Goal: Task Accomplishment & Management: Manage account settings

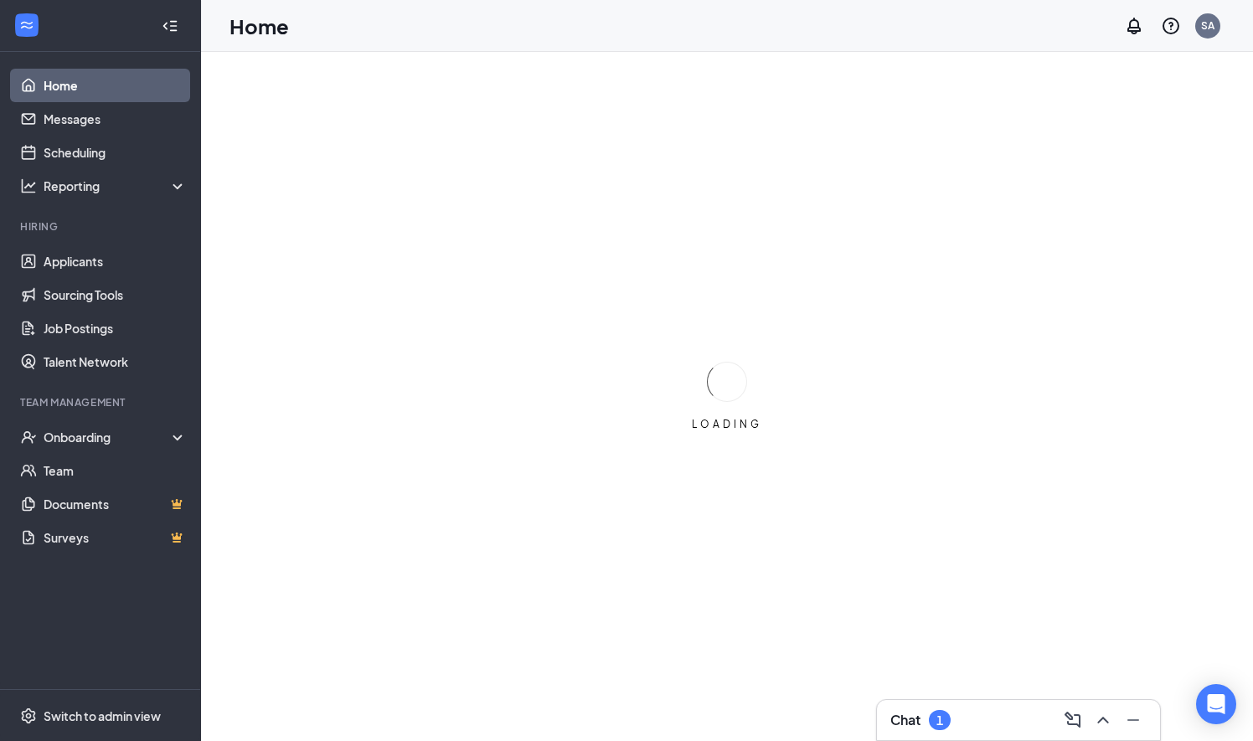
click at [890, 719] on h3 "Chat" at bounding box center [905, 720] width 30 height 18
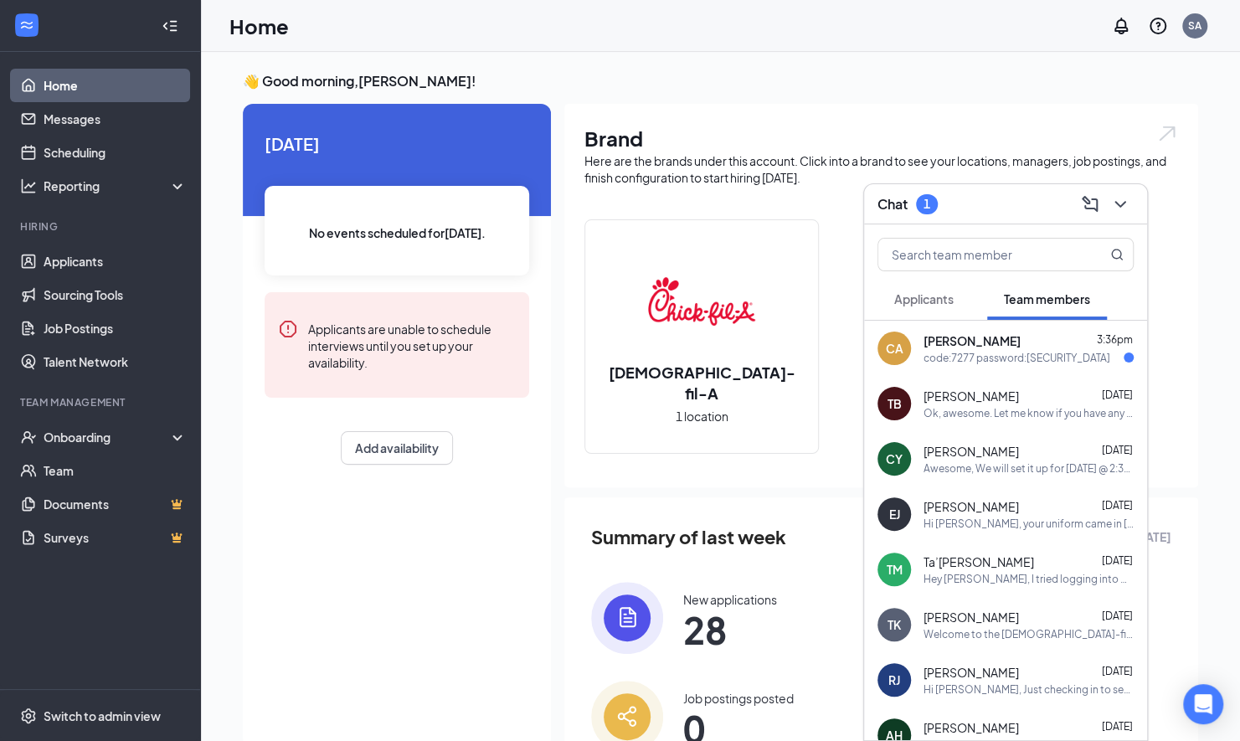
click at [971, 358] on div "code:7277 password:[SECURITY_DATA]" at bounding box center [1017, 358] width 187 height 14
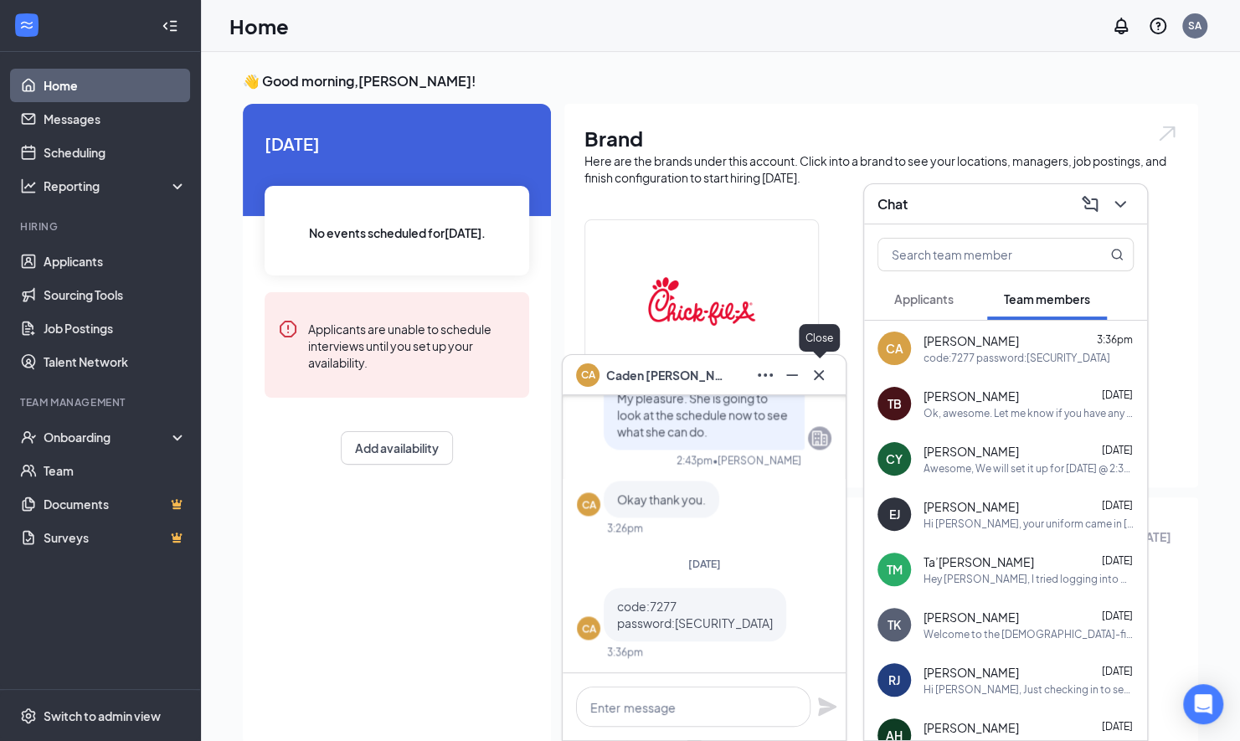
click at [822, 375] on icon "Cross" at bounding box center [819, 375] width 20 height 20
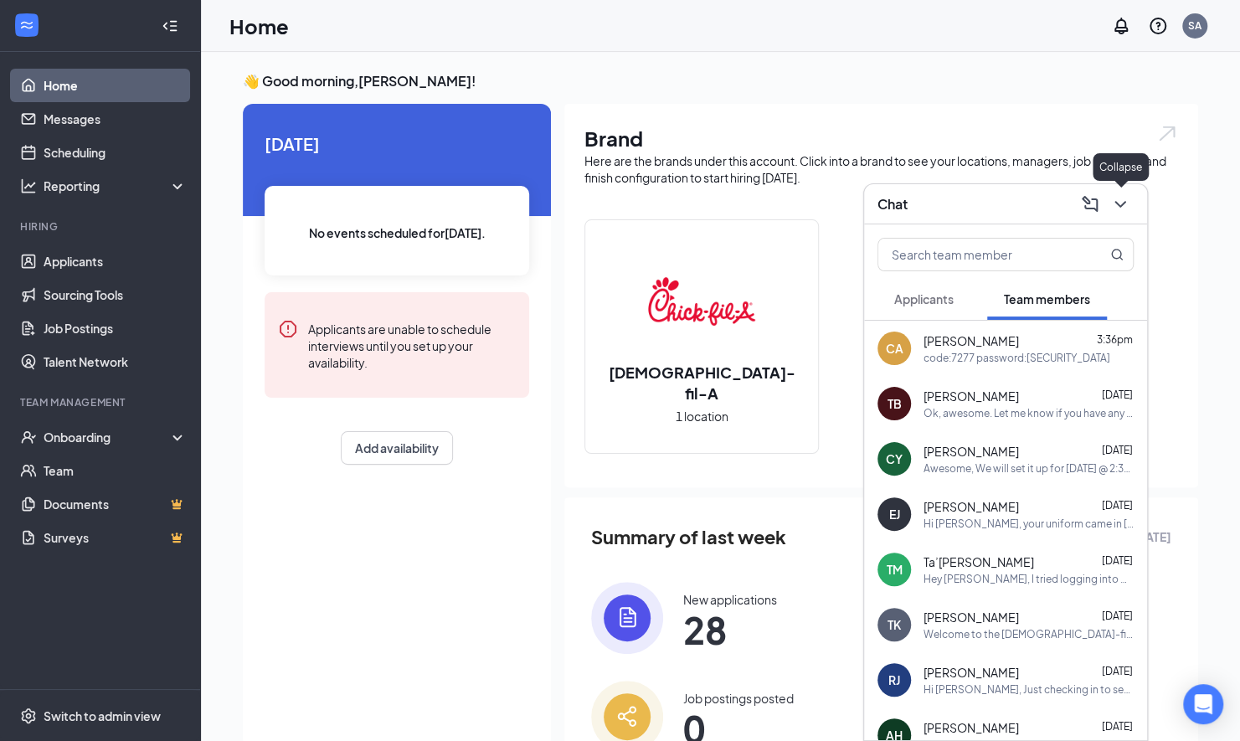
click at [1119, 211] on icon "ChevronDown" at bounding box center [1121, 204] width 20 height 20
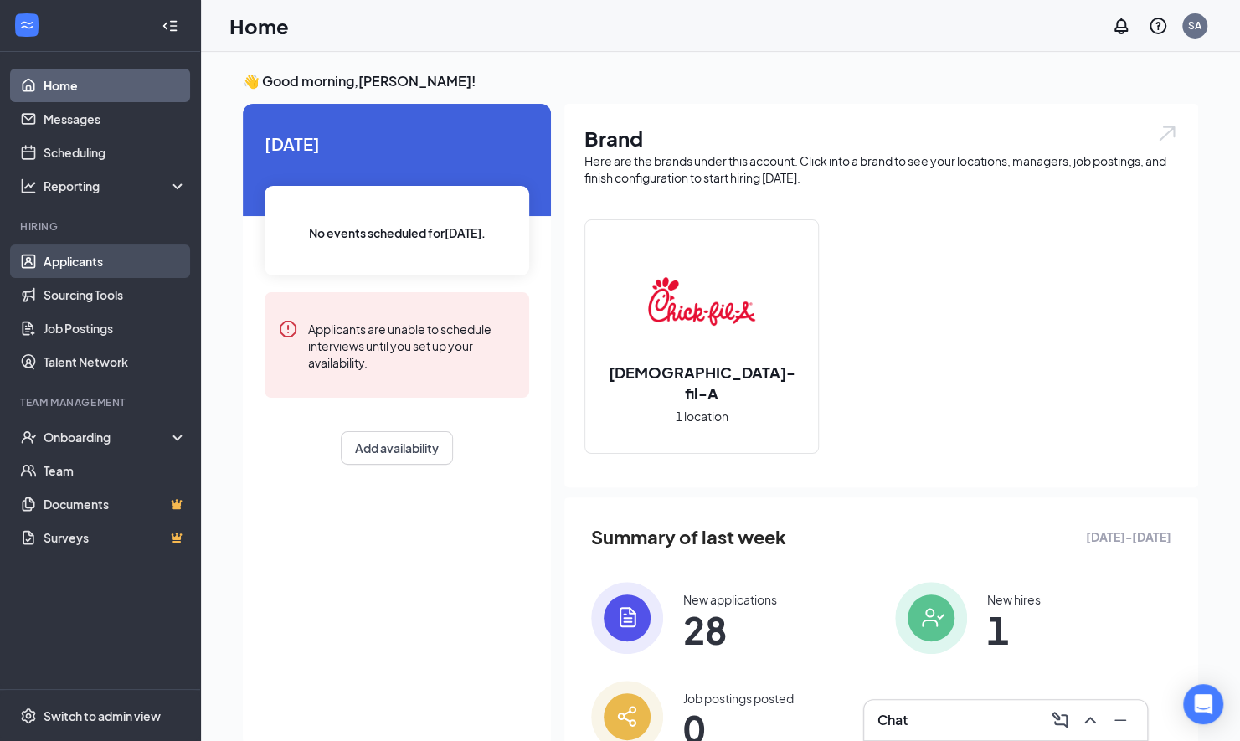
click at [72, 263] on link "Applicants" at bounding box center [115, 261] width 143 height 33
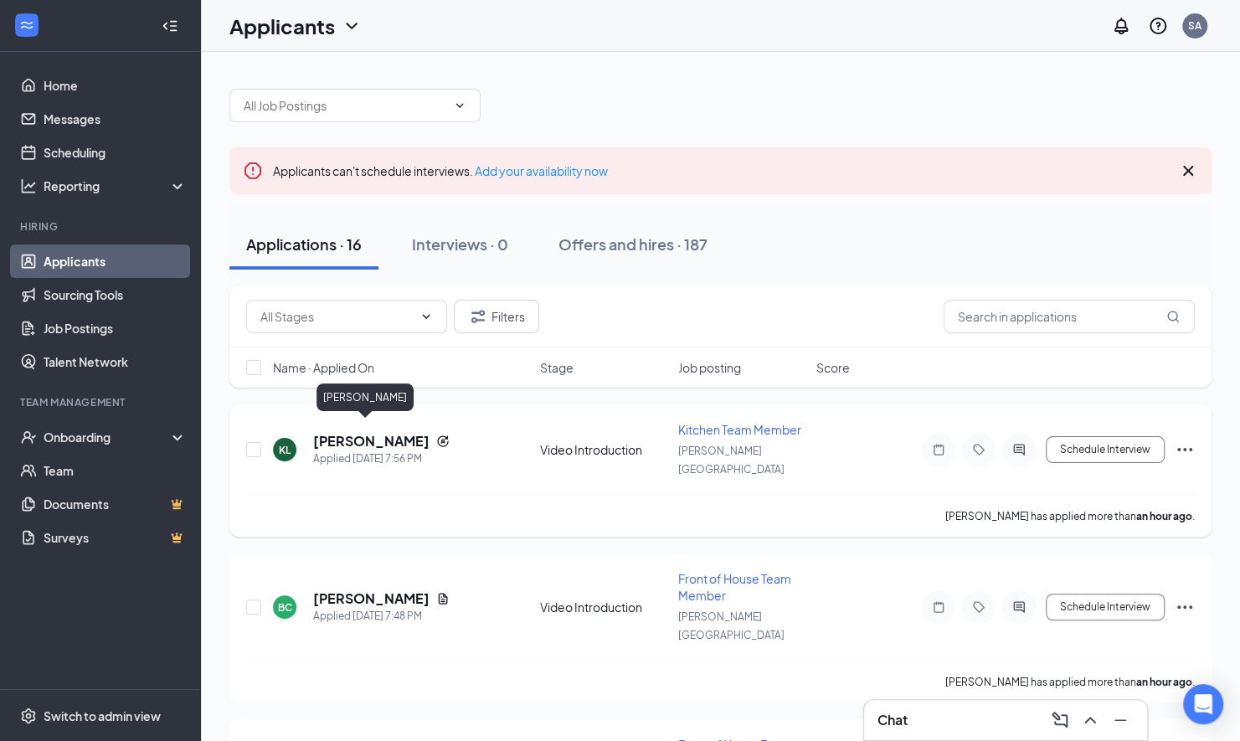
click at [355, 432] on h5 "[PERSON_NAME]" at bounding box center [371, 441] width 116 height 18
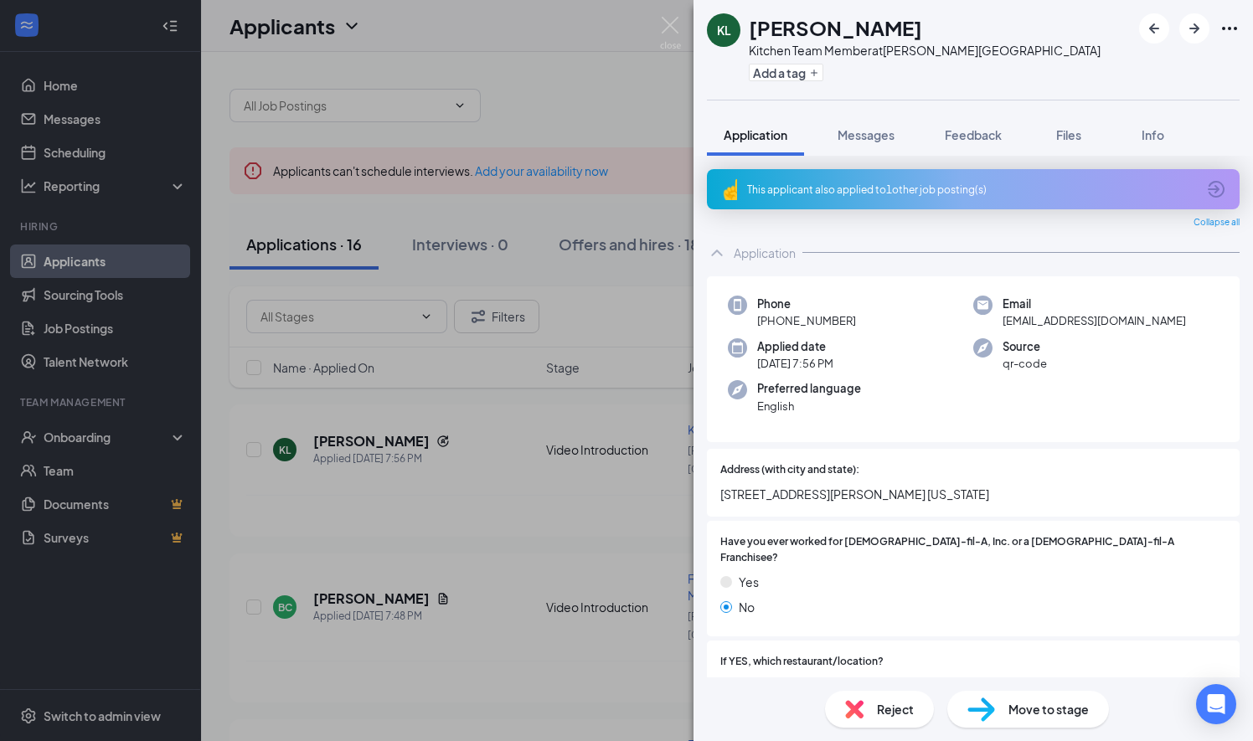
click at [986, 203] on div "This applicant also applied to 1 other job posting(s)" at bounding box center [973, 189] width 533 height 40
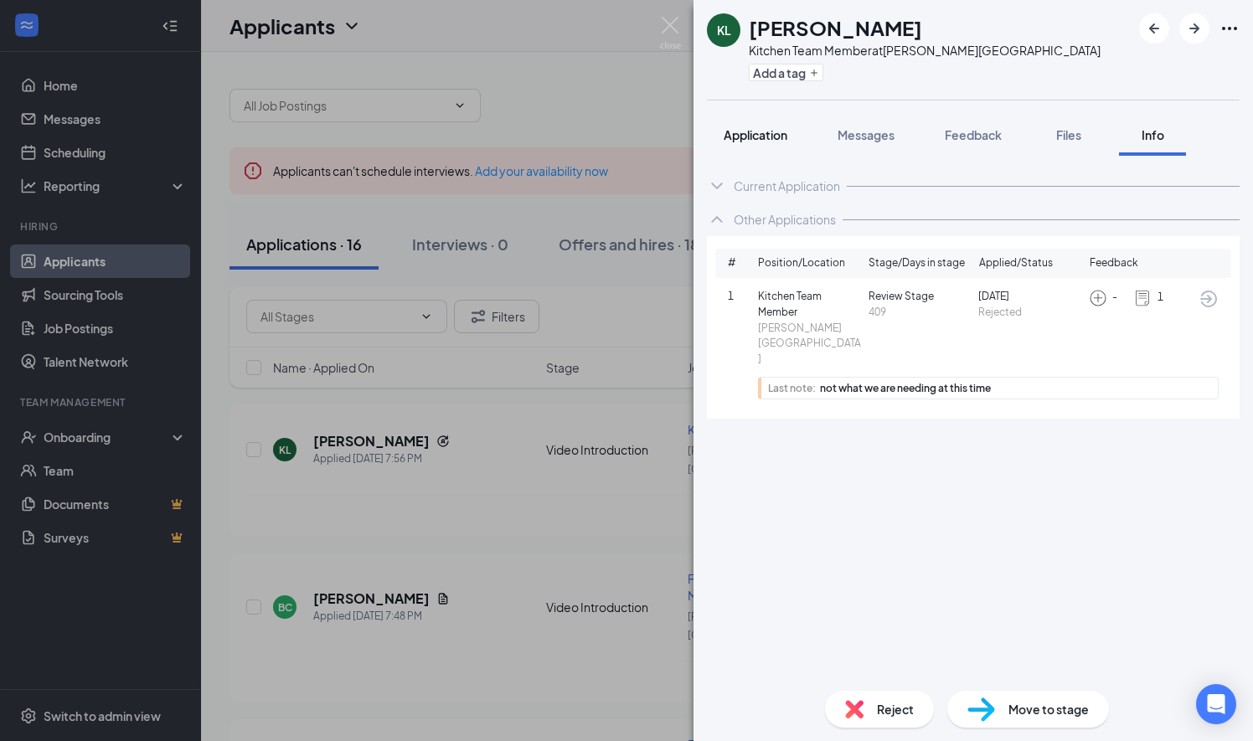
click at [773, 127] on span "Application" at bounding box center [756, 134] width 64 height 15
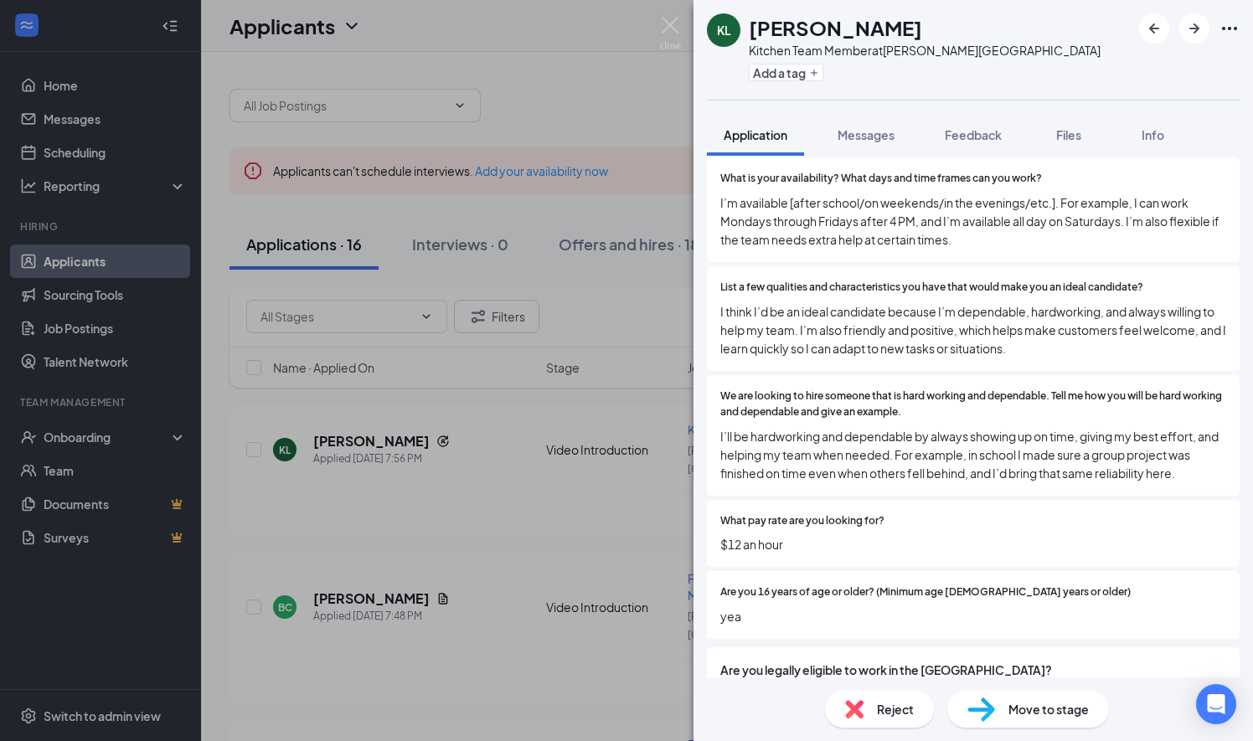
scroll to position [937, 0]
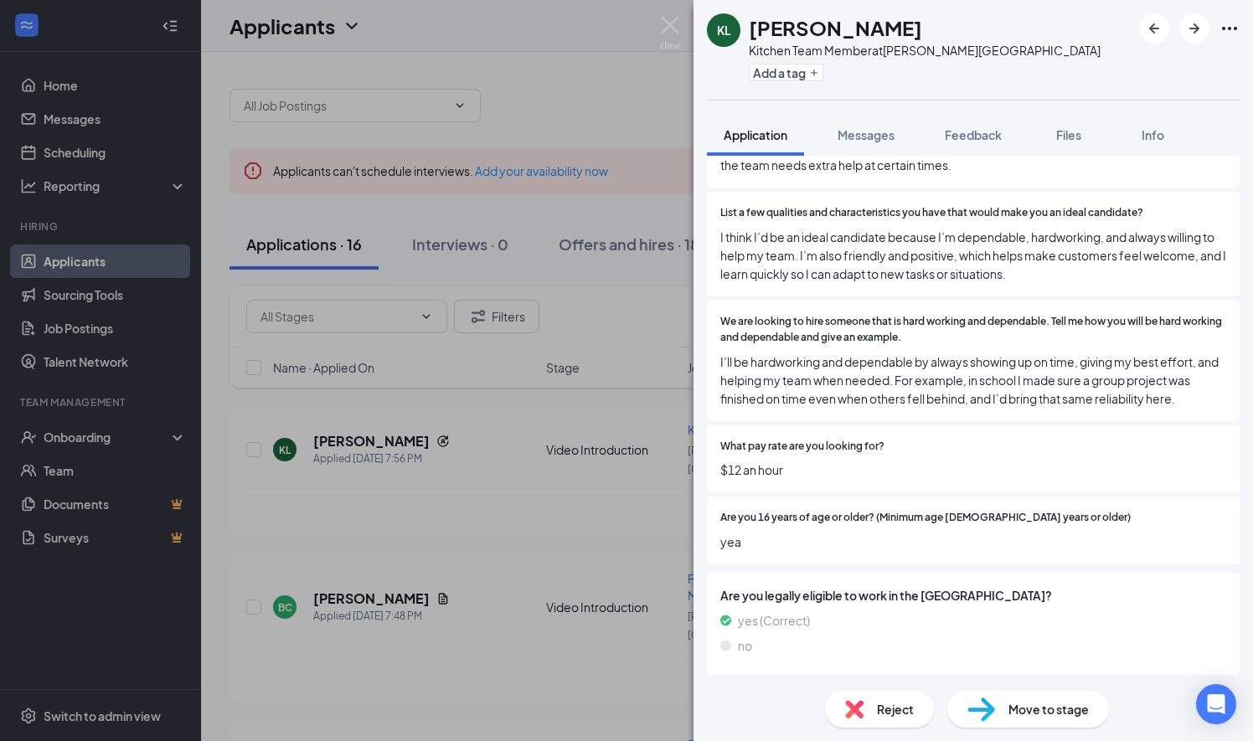
click at [502, 481] on div "KL [PERSON_NAME] Kitchen Team Member at [PERSON_NAME][GEOGRAPHIC_DATA] Add a ta…" at bounding box center [626, 370] width 1253 height 741
click at [382, 568] on div "KL [PERSON_NAME] Kitchen Team Member at [PERSON_NAME][GEOGRAPHIC_DATA] Add a ta…" at bounding box center [626, 370] width 1253 height 741
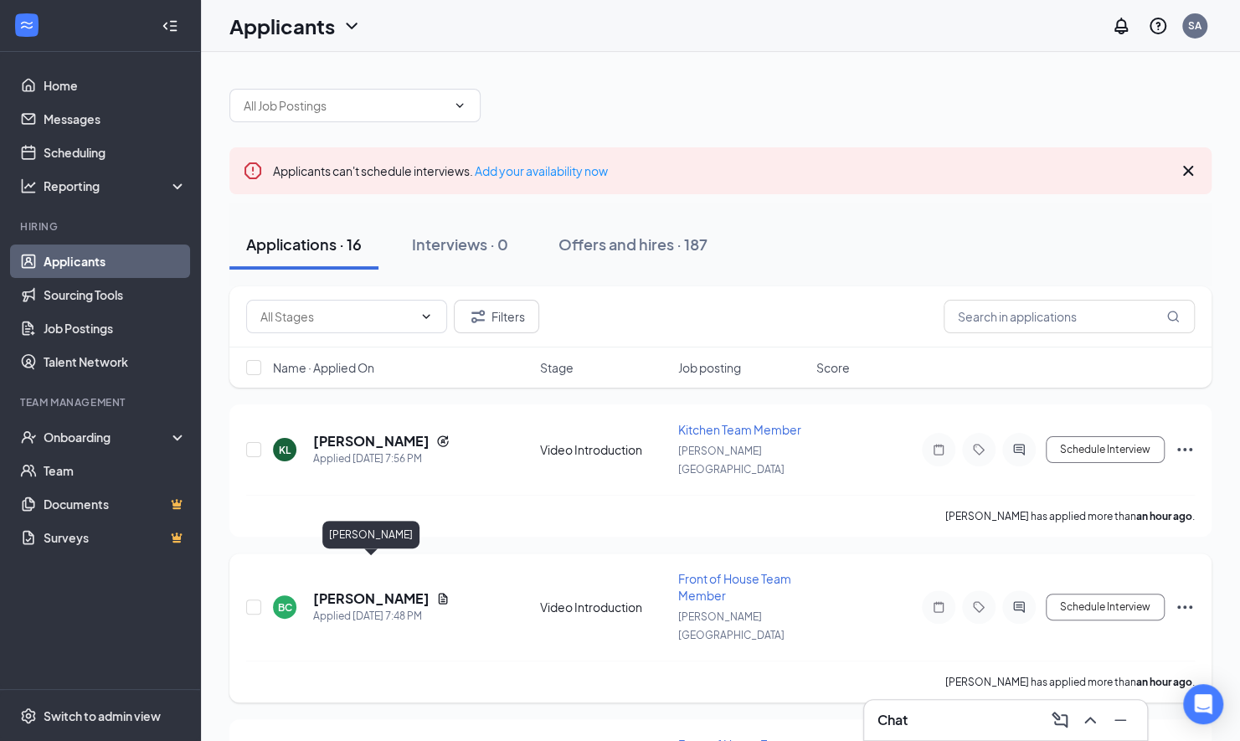
click at [380, 590] on h5 "[PERSON_NAME]" at bounding box center [371, 599] width 116 height 18
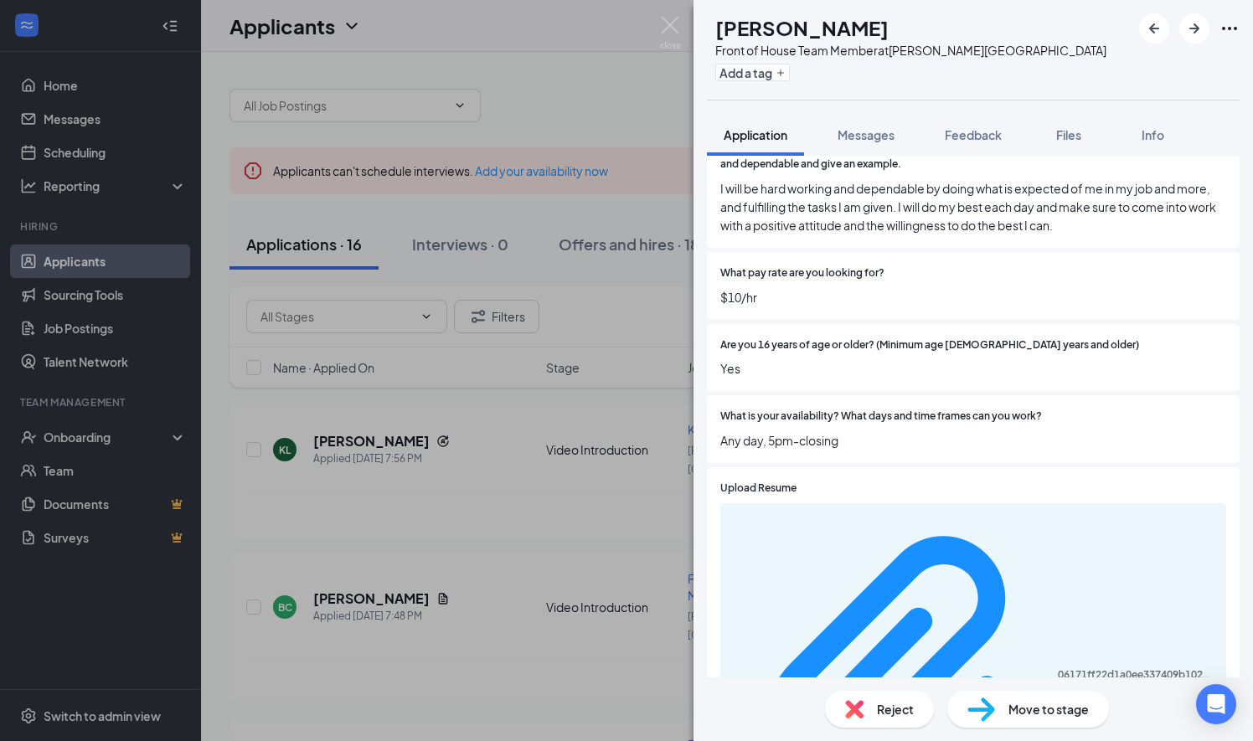
scroll to position [961, 0]
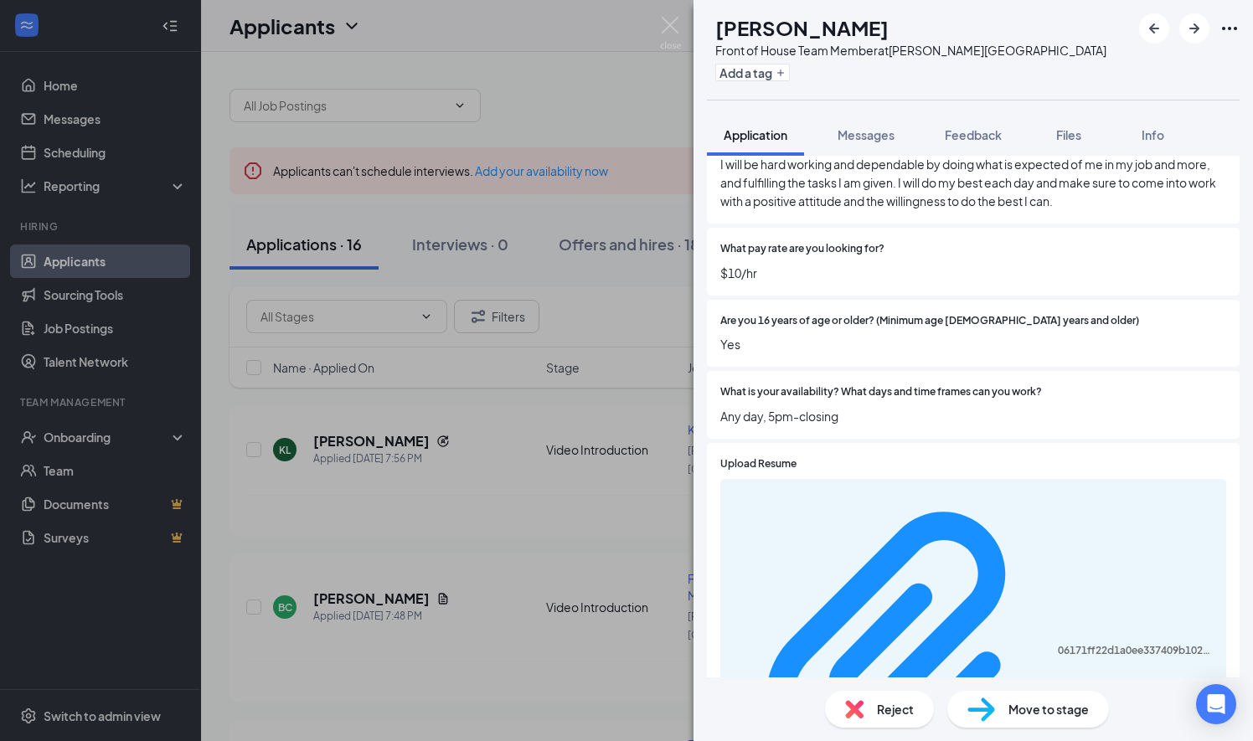
click at [583, 471] on div "BC [PERSON_NAME] Front of House Team Member at [PERSON_NAME][GEOGRAPHIC_DATA] A…" at bounding box center [626, 370] width 1253 height 741
click at [449, 616] on div "BC [PERSON_NAME] Front of House Team Member at [PERSON_NAME][GEOGRAPHIC_DATA] A…" at bounding box center [626, 370] width 1253 height 741
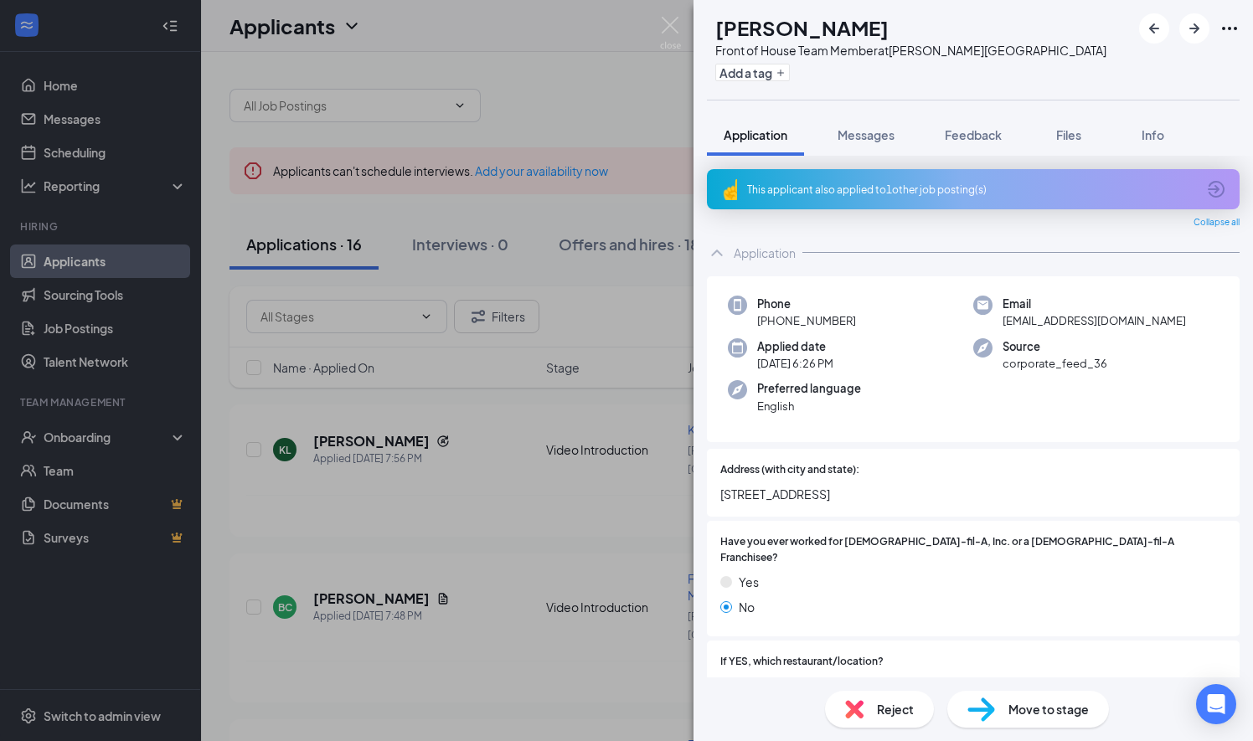
click at [872, 183] on div "This applicant also applied to 1 other job posting(s)" at bounding box center [971, 190] width 449 height 14
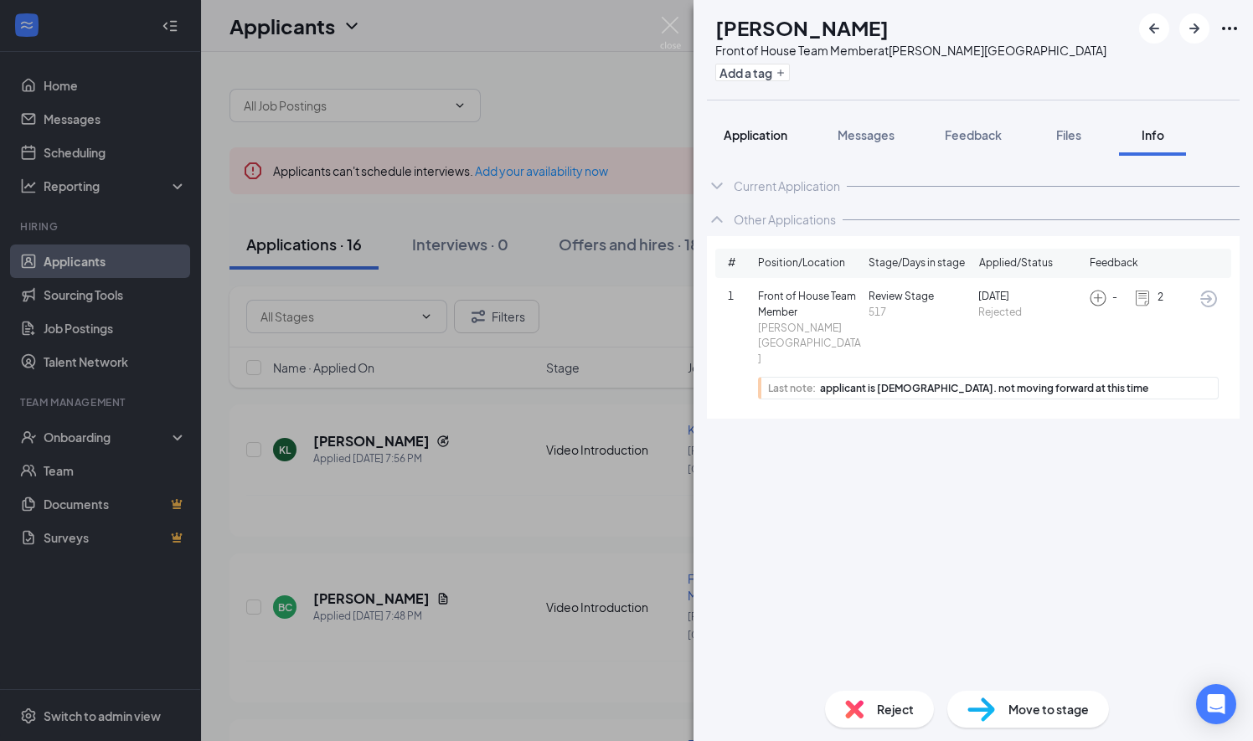
click at [777, 138] on span "Application" at bounding box center [756, 134] width 64 height 15
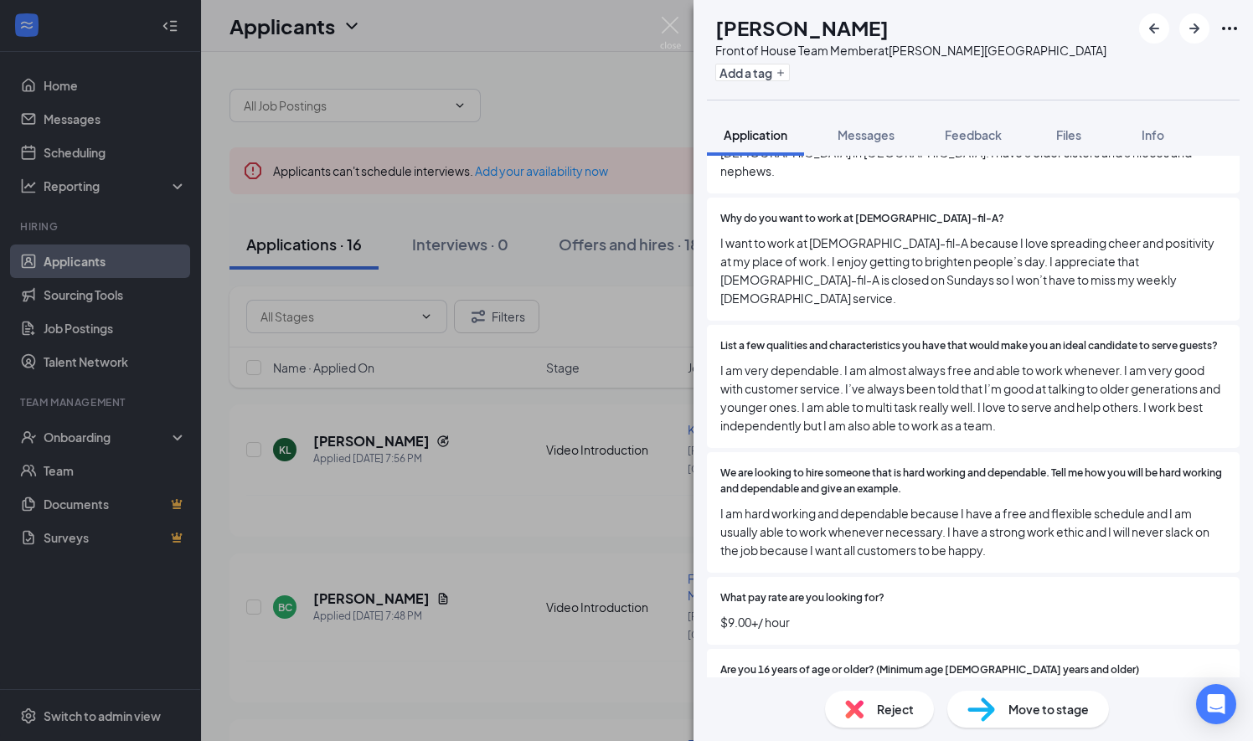
scroll to position [755, 0]
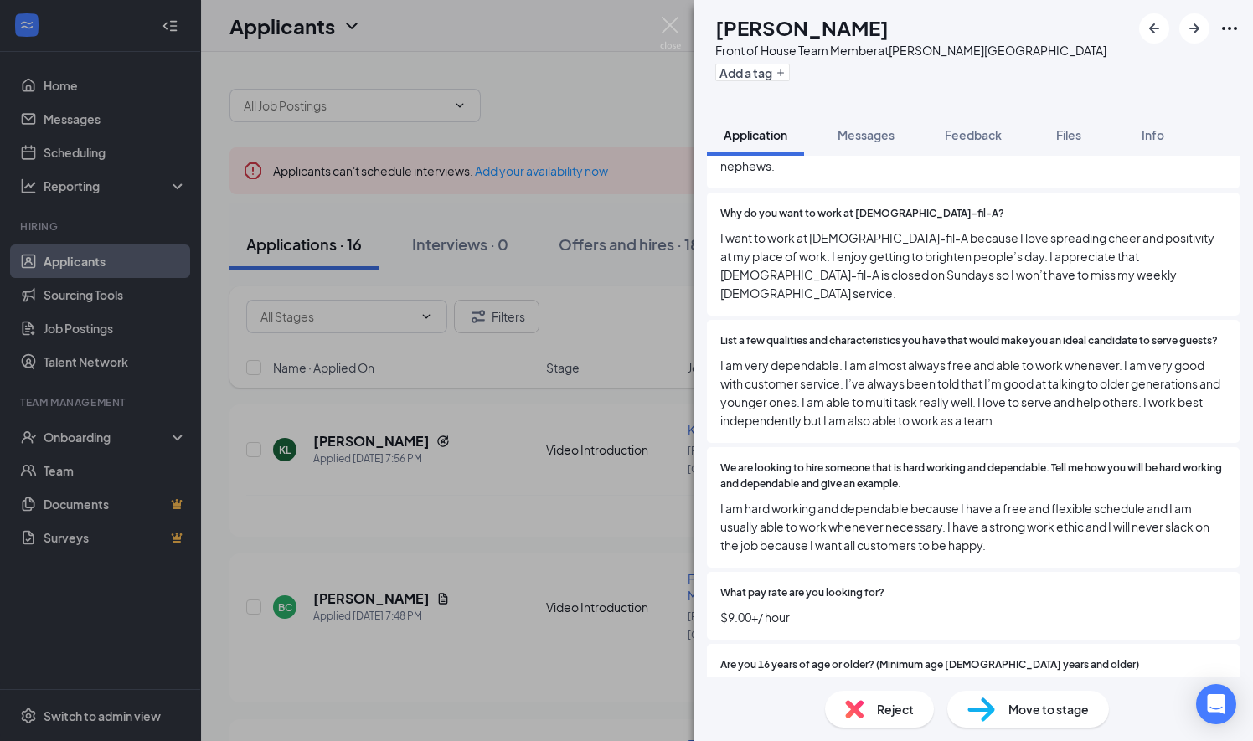
click at [861, 705] on img at bounding box center [854, 709] width 18 height 18
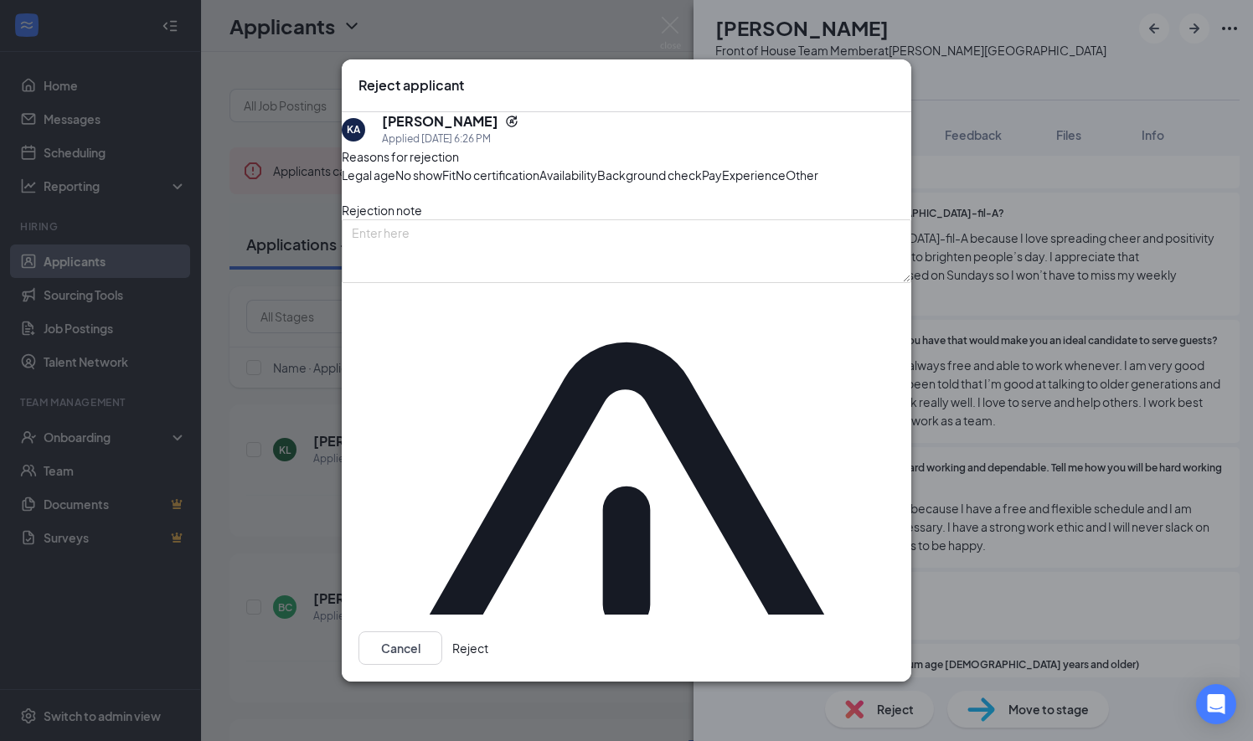
click at [488, 631] on button "Reject" at bounding box center [470, 647] width 36 height 33
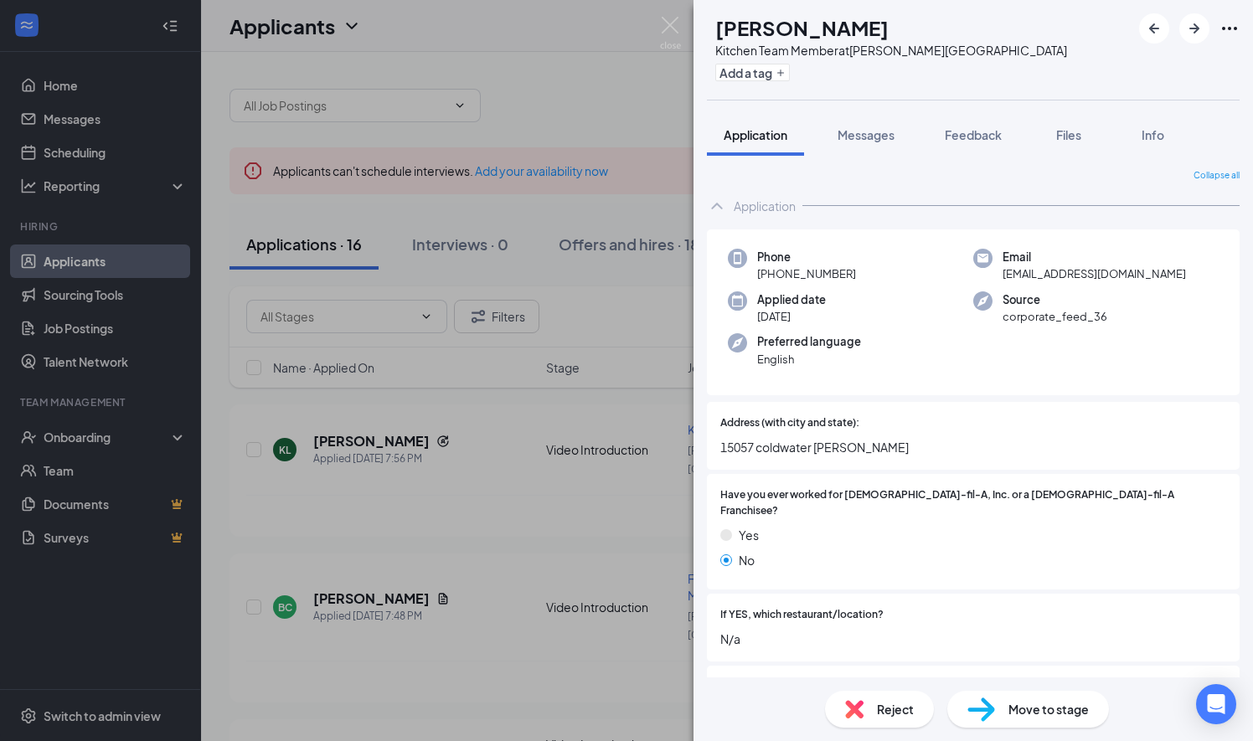
click at [549, 655] on div "MG [PERSON_NAME] Kitchen Team Member at [PERSON_NAME][GEOGRAPHIC_DATA] Add a ta…" at bounding box center [626, 370] width 1253 height 741
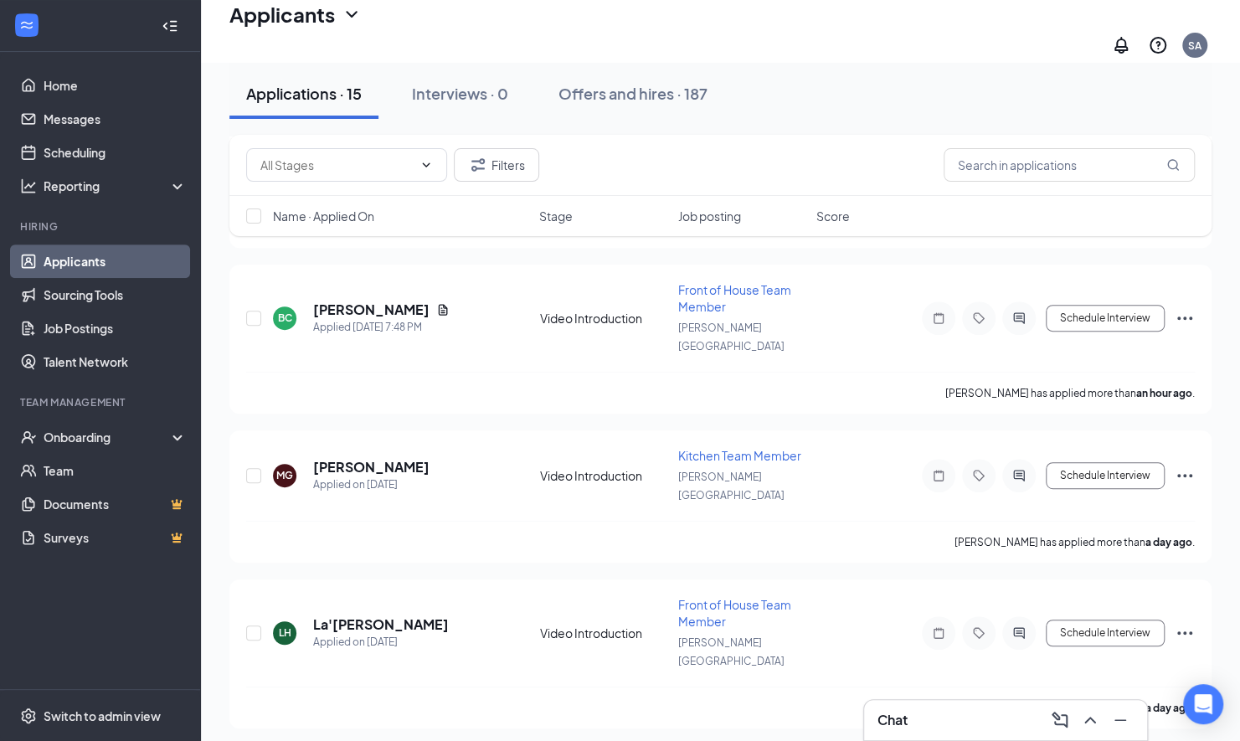
scroll to position [463, 0]
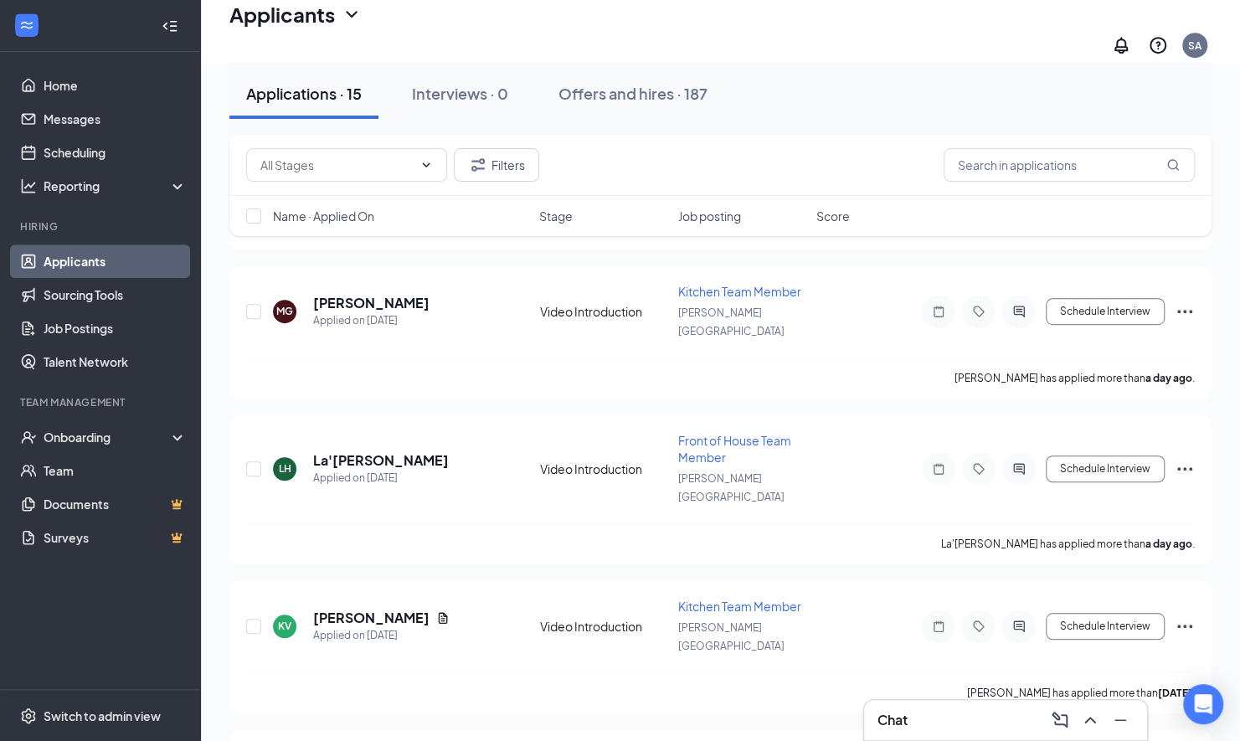
click at [395, 245] on div "Filters Name · Applied On Stage Job posting Score" at bounding box center [720, 194] width 982 height 118
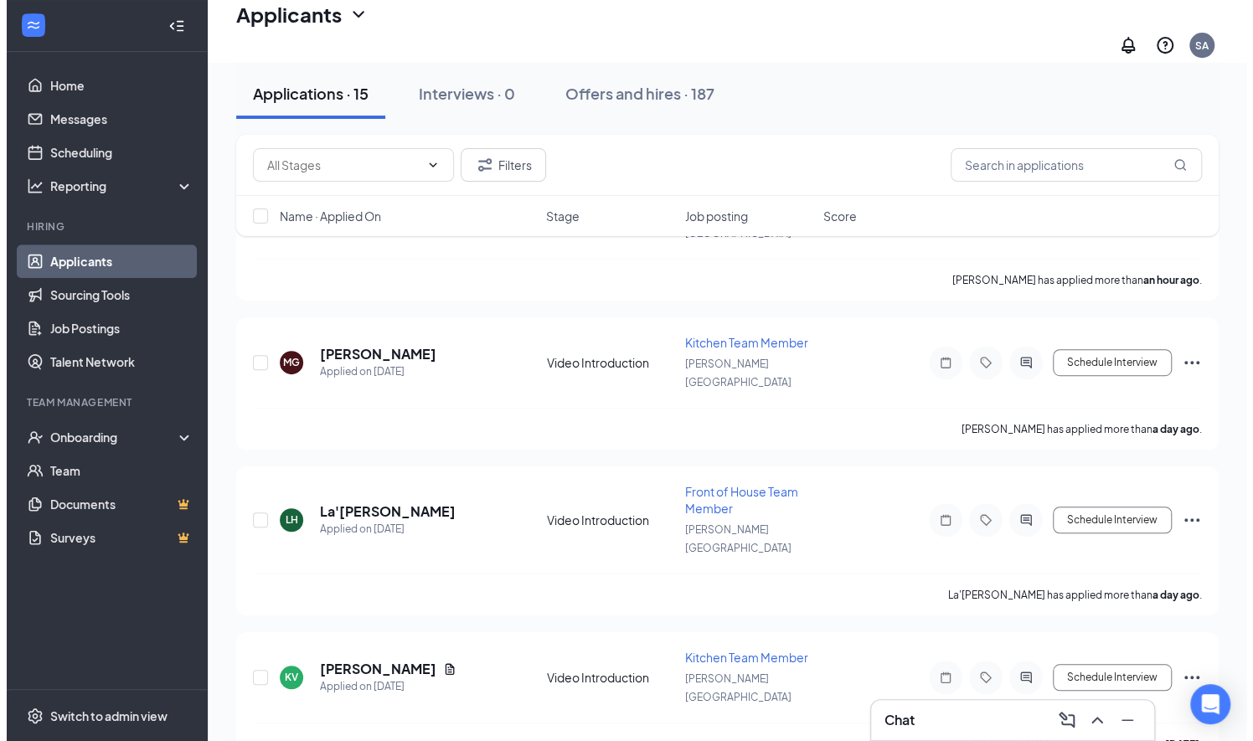
scroll to position [407, 0]
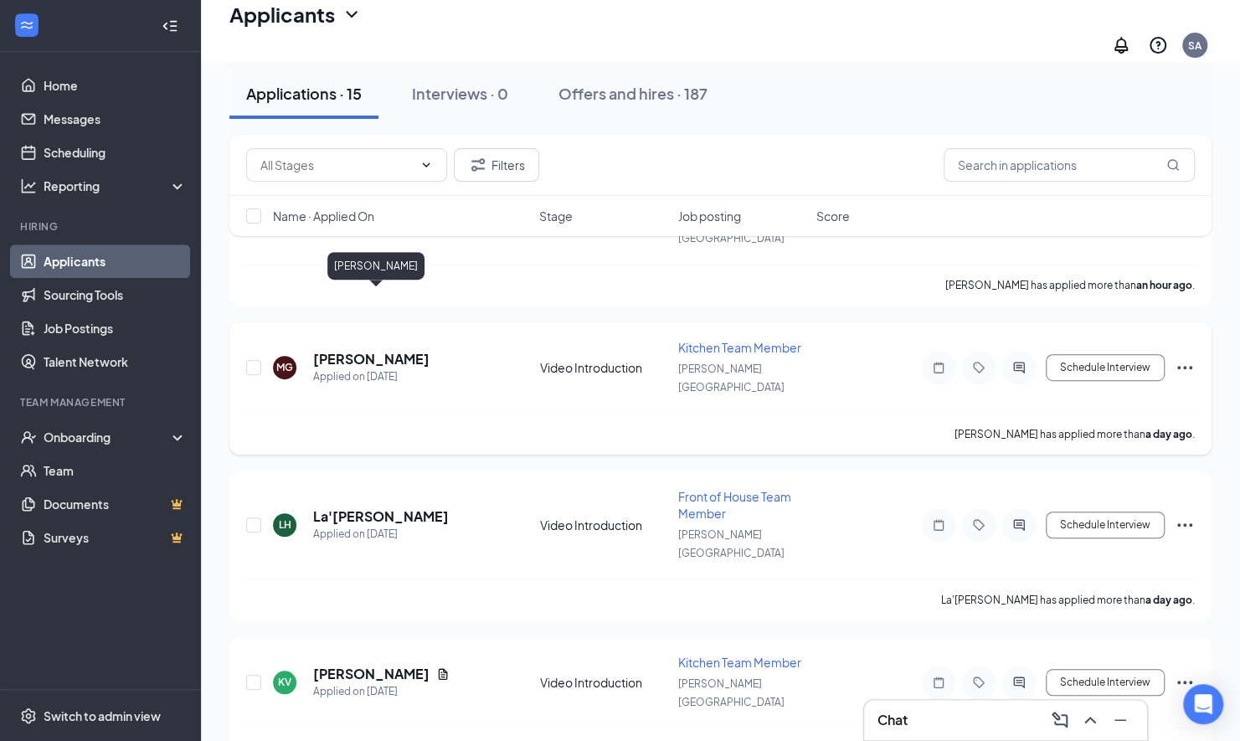
click at [374, 350] on h5 "[PERSON_NAME]" at bounding box center [371, 359] width 116 height 18
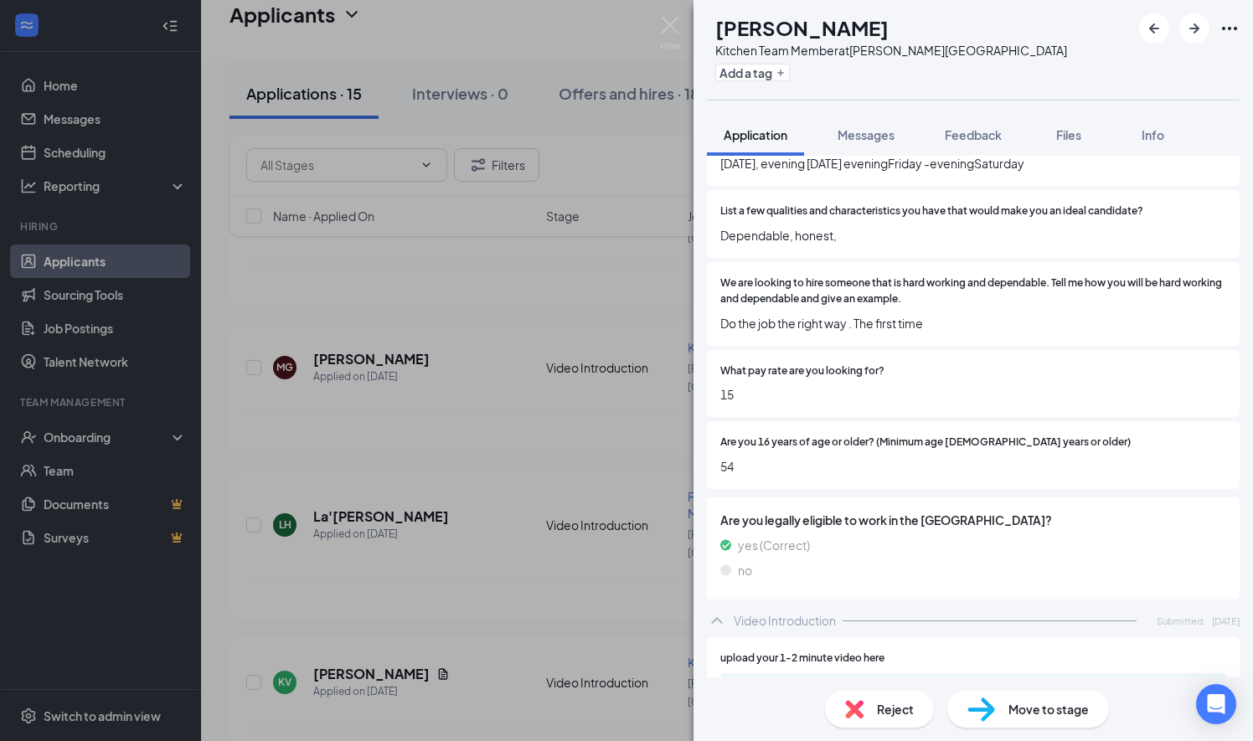
scroll to position [795, 0]
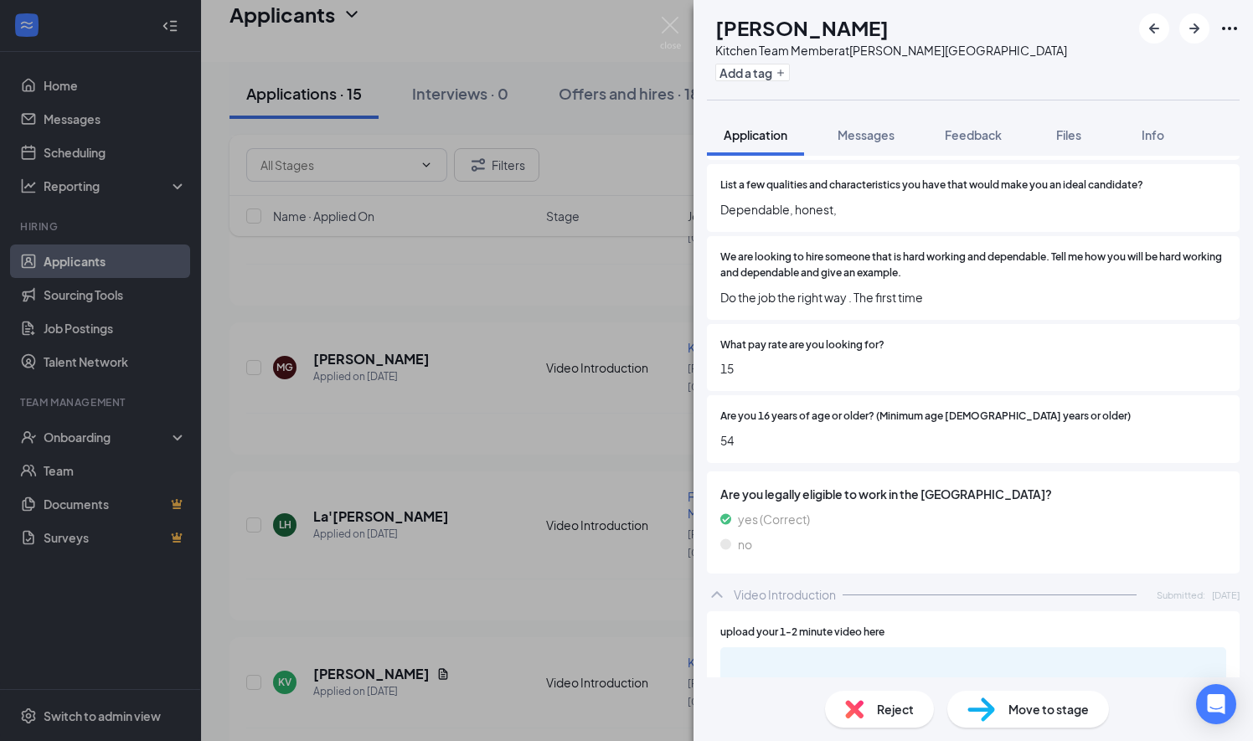
drag, startPoint x: 748, startPoint y: 106, endPoint x: 764, endPoint y: 104, distance: 16.0
click at [748, 106] on div "MG [PERSON_NAME] Kitchen Team Member at [PERSON_NAME][GEOGRAPHIC_DATA] Add a ta…" at bounding box center [972, 370] width 559 height 741
click at [965, 132] on span "Feedback" at bounding box center [973, 134] width 57 height 15
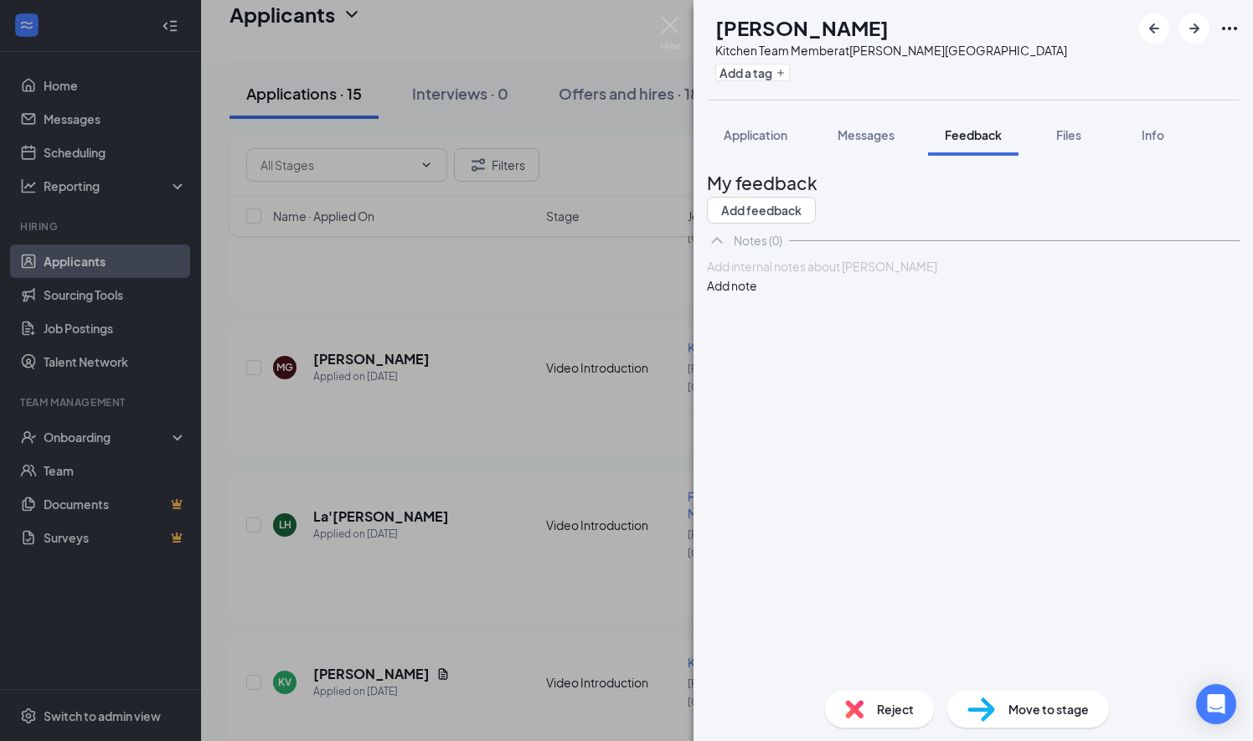
click at [781, 276] on div at bounding box center [973, 267] width 531 height 18
click at [757, 295] on button "Add note" at bounding box center [732, 285] width 50 height 18
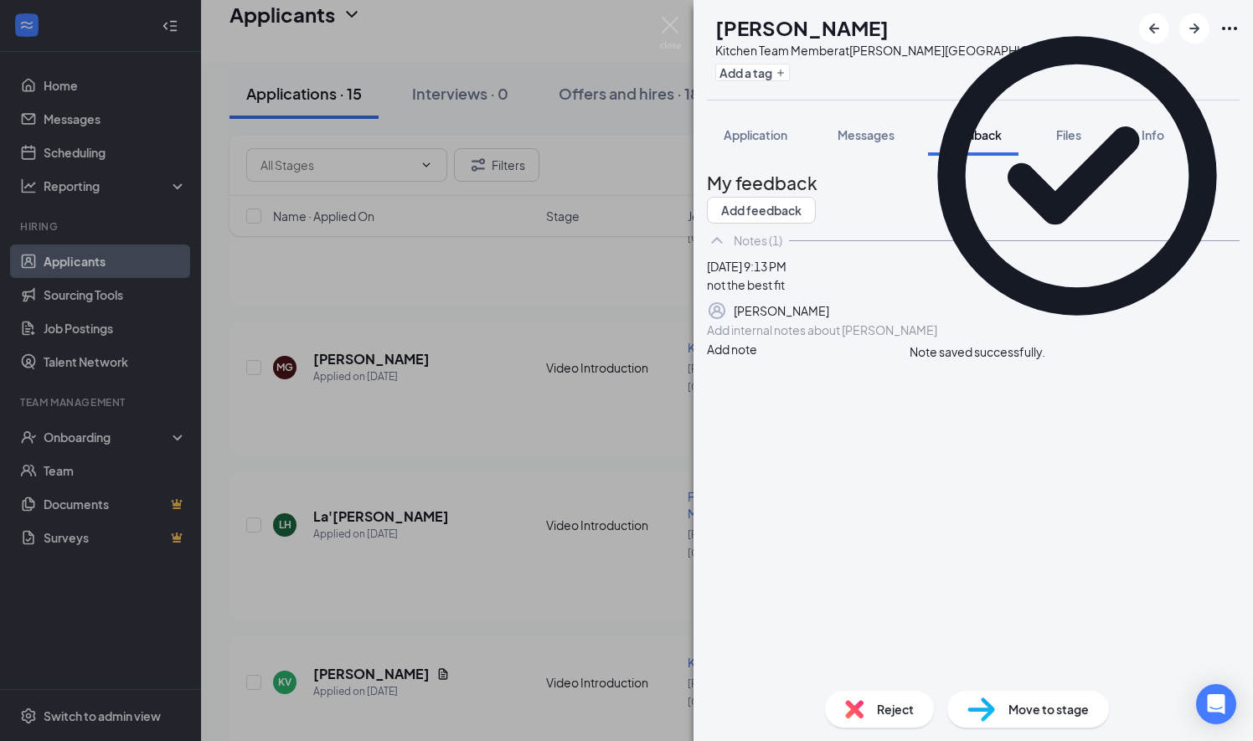
click at [858, 712] on img at bounding box center [854, 709] width 18 height 18
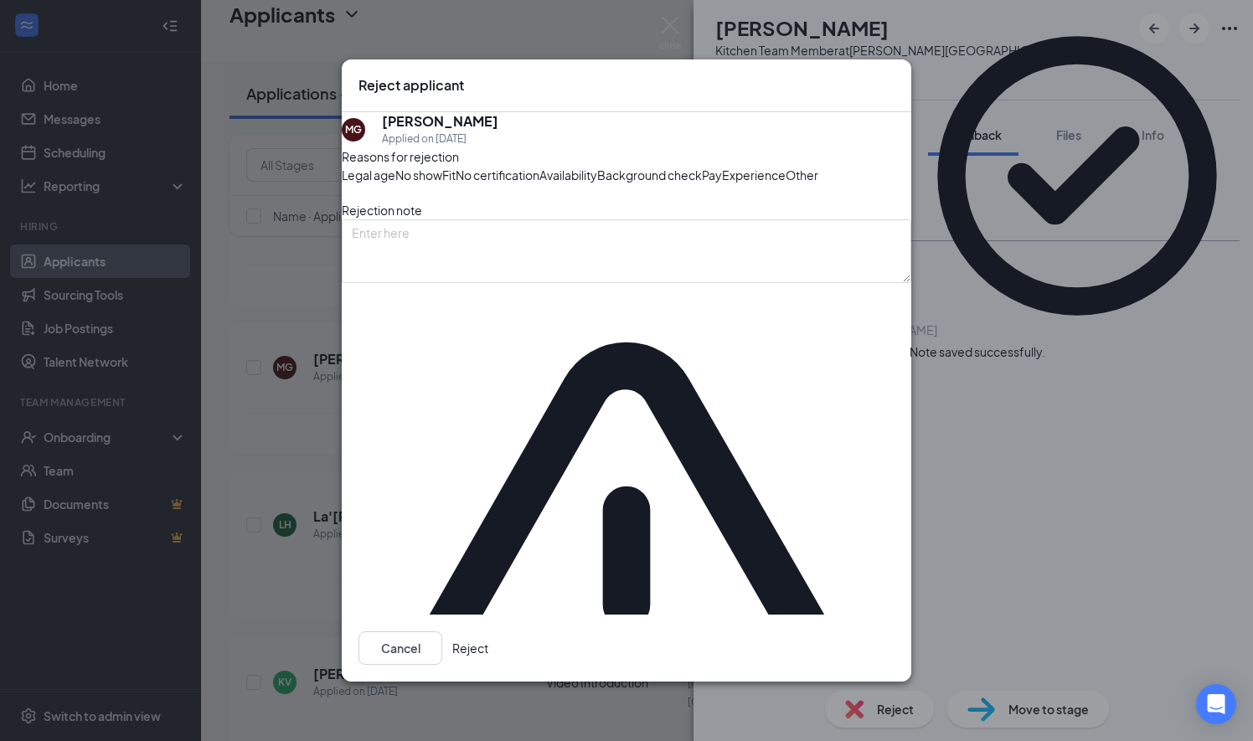
click at [488, 631] on button "Reject" at bounding box center [470, 647] width 36 height 33
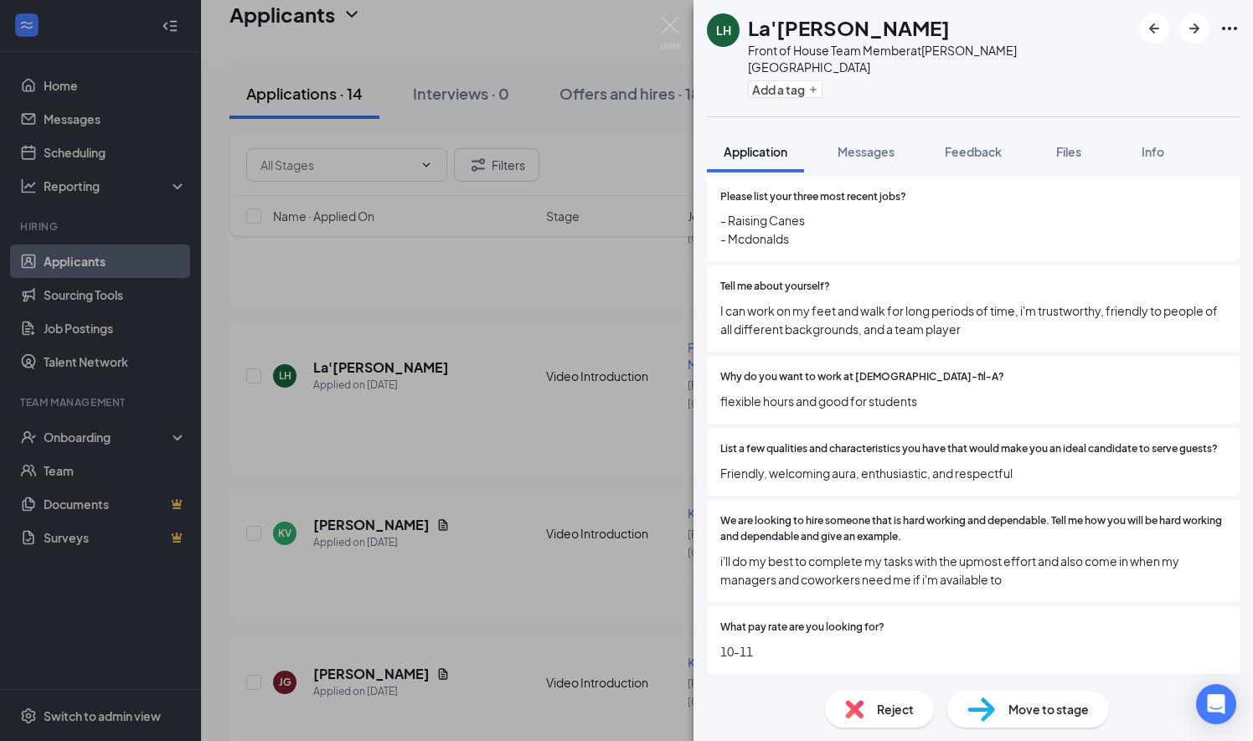
scroll to position [519, 0]
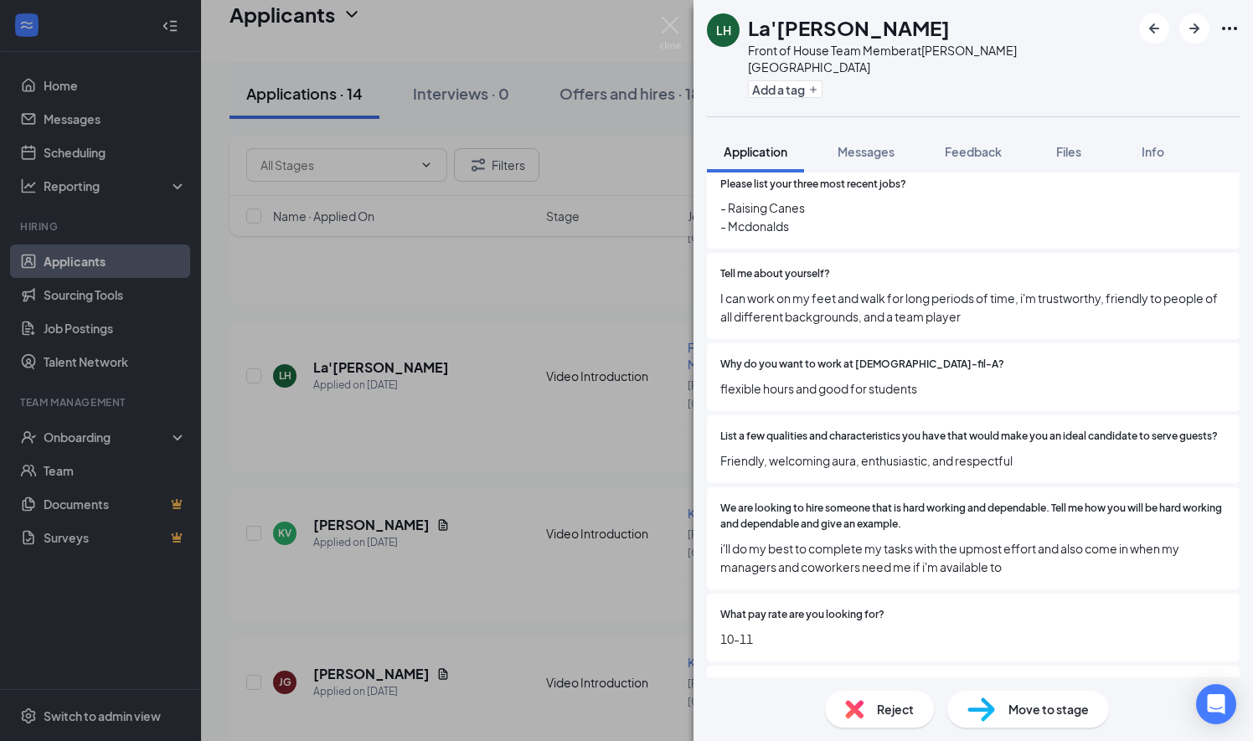
click at [1191, 508] on span "We are looking to hire someone that is hard working and dependable. Tell me how…" at bounding box center [973, 517] width 506 height 32
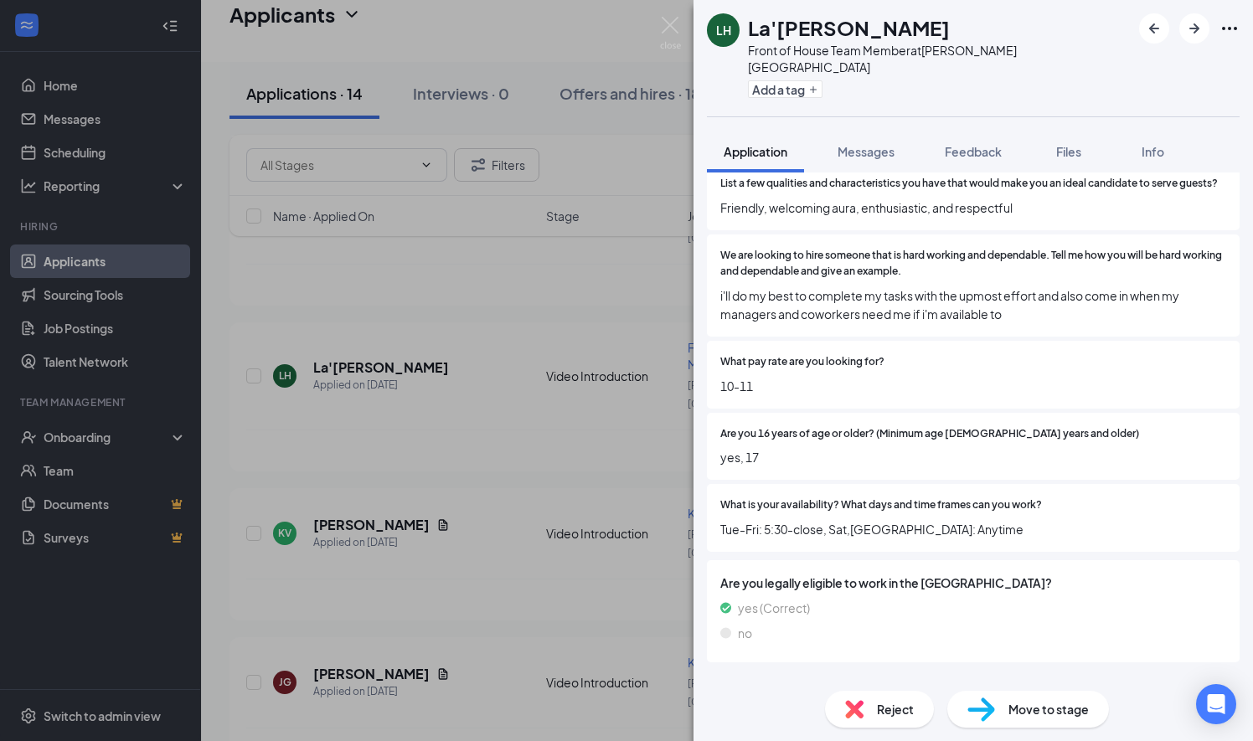
scroll to position [775, 0]
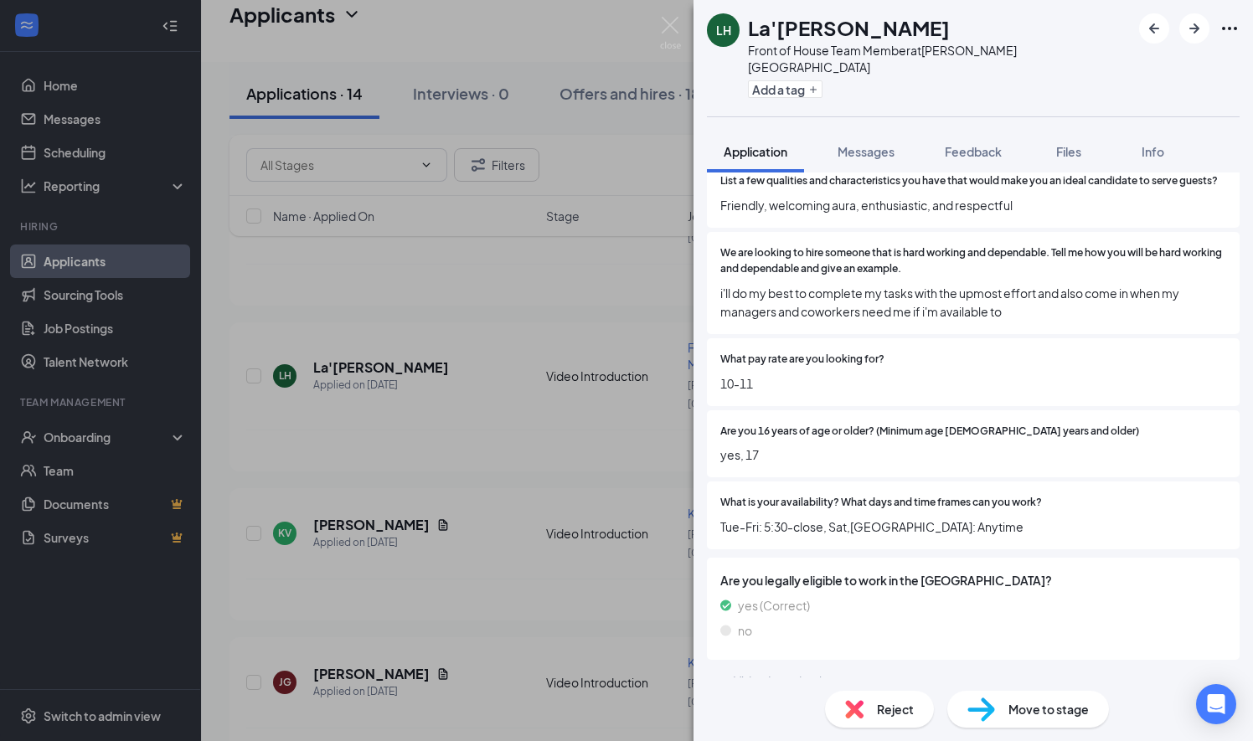
click at [597, 472] on div "LH La'[PERSON_NAME] Front of House Team Member at [PERSON_NAME][GEOGRAPHIC_DATA…" at bounding box center [626, 370] width 1253 height 741
click at [414, 446] on div "LH La'[PERSON_NAME] Front of House Team Member at [PERSON_NAME][GEOGRAPHIC_DATA…" at bounding box center [626, 370] width 1253 height 741
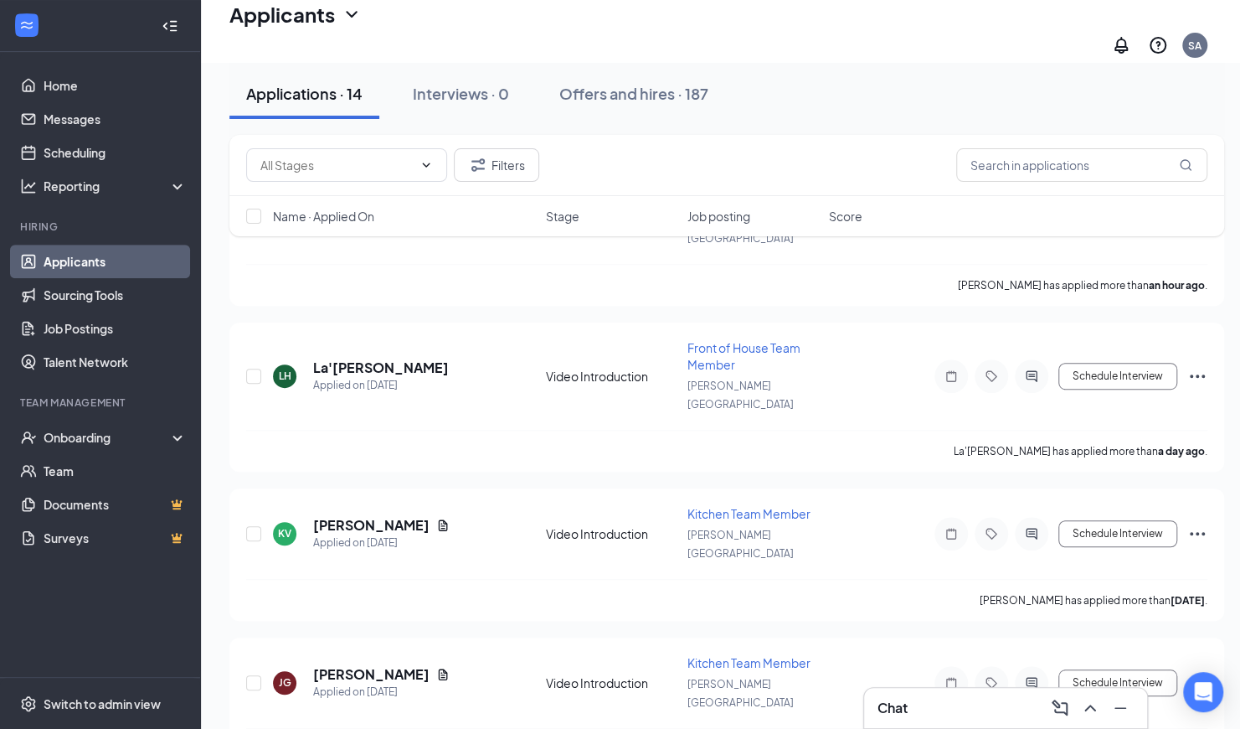
click at [414, 516] on h5 "[PERSON_NAME]" at bounding box center [371, 525] width 116 height 18
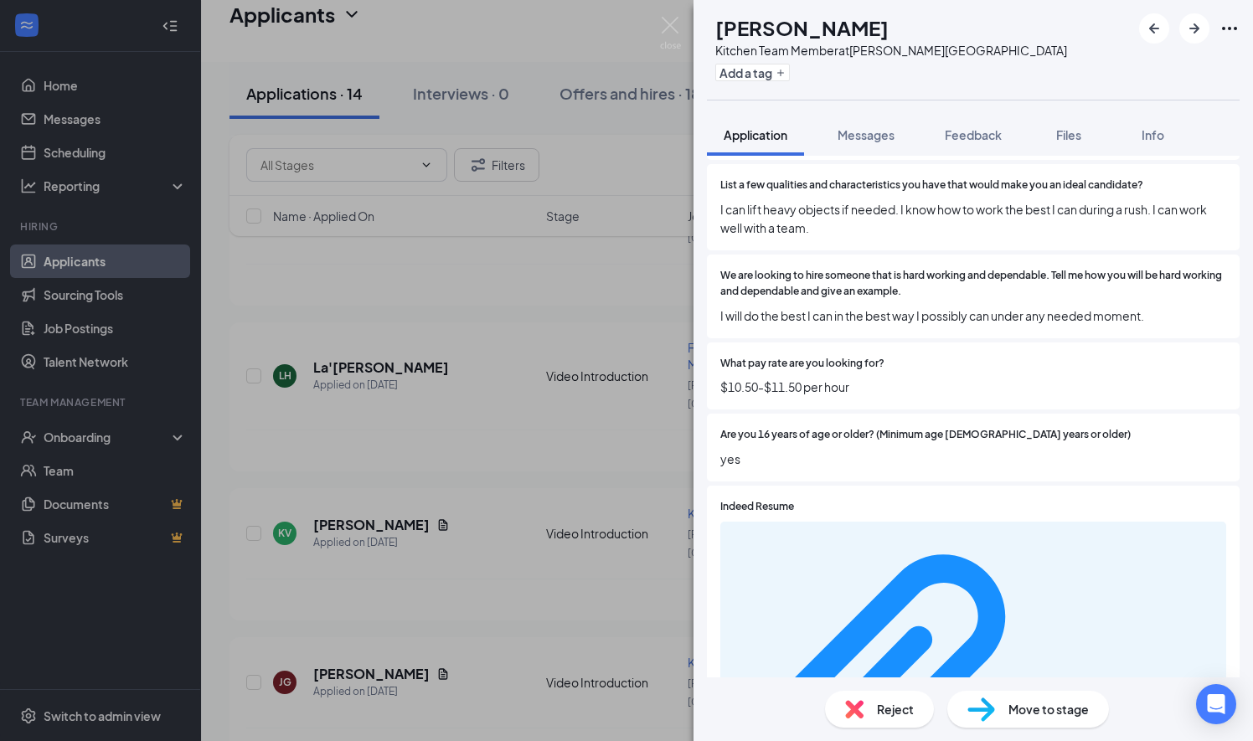
scroll to position [834, 0]
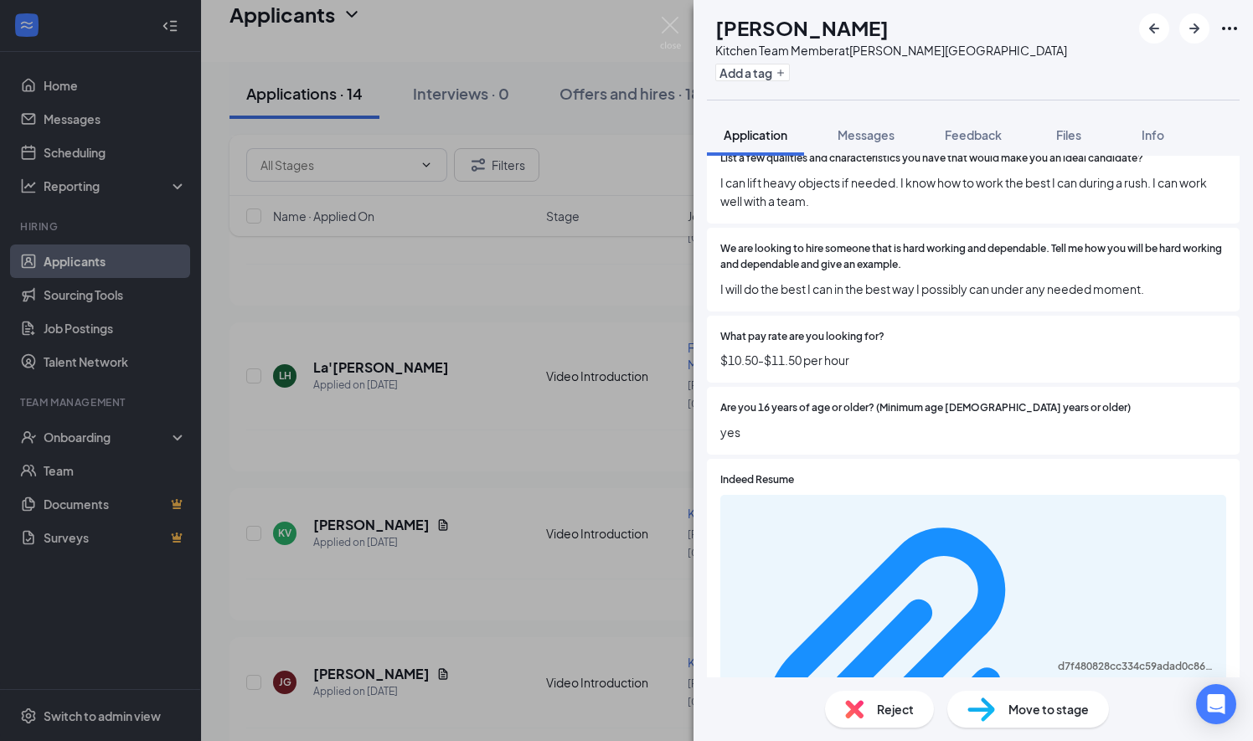
click at [344, 497] on div "KV [PERSON_NAME] Kitchen Team Member at [PERSON_NAME][GEOGRAPHIC_DATA] Add a ta…" at bounding box center [626, 370] width 1253 height 741
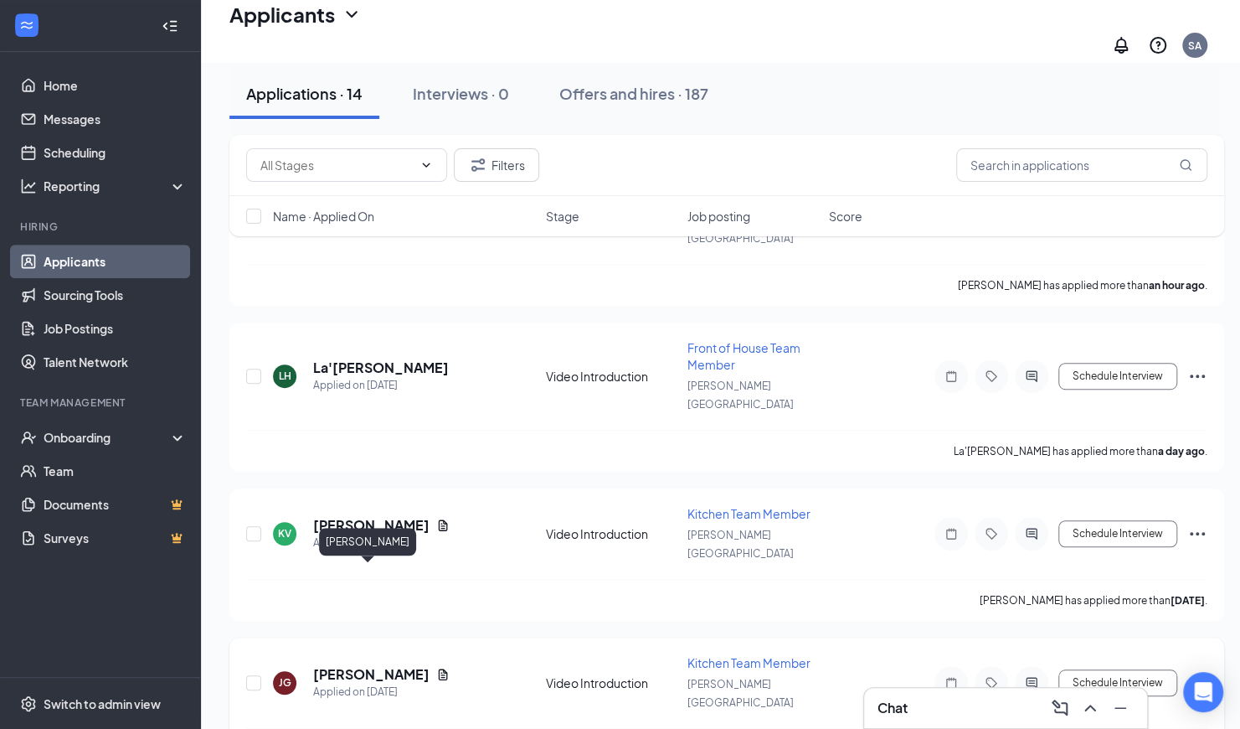
click at [338, 665] on h5 "[PERSON_NAME]" at bounding box center [371, 674] width 116 height 18
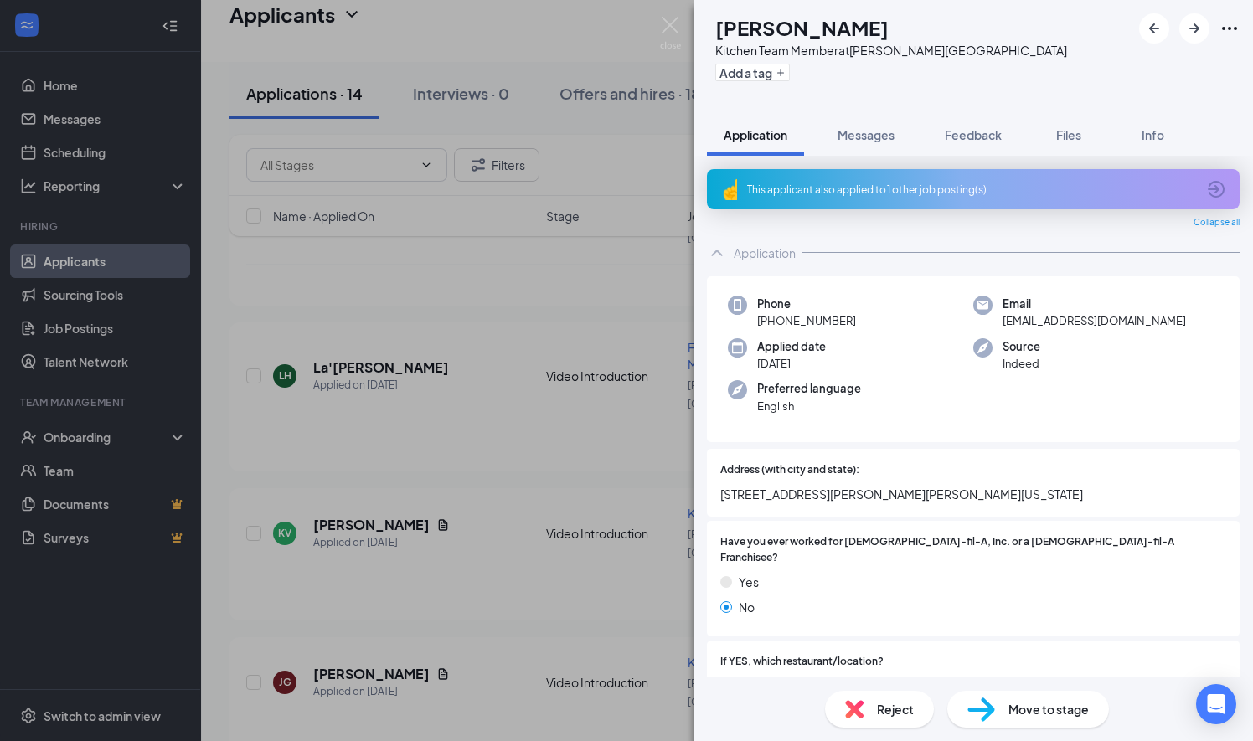
click at [820, 198] on div "This applicant also applied to 1 other job posting(s)" at bounding box center [973, 189] width 533 height 40
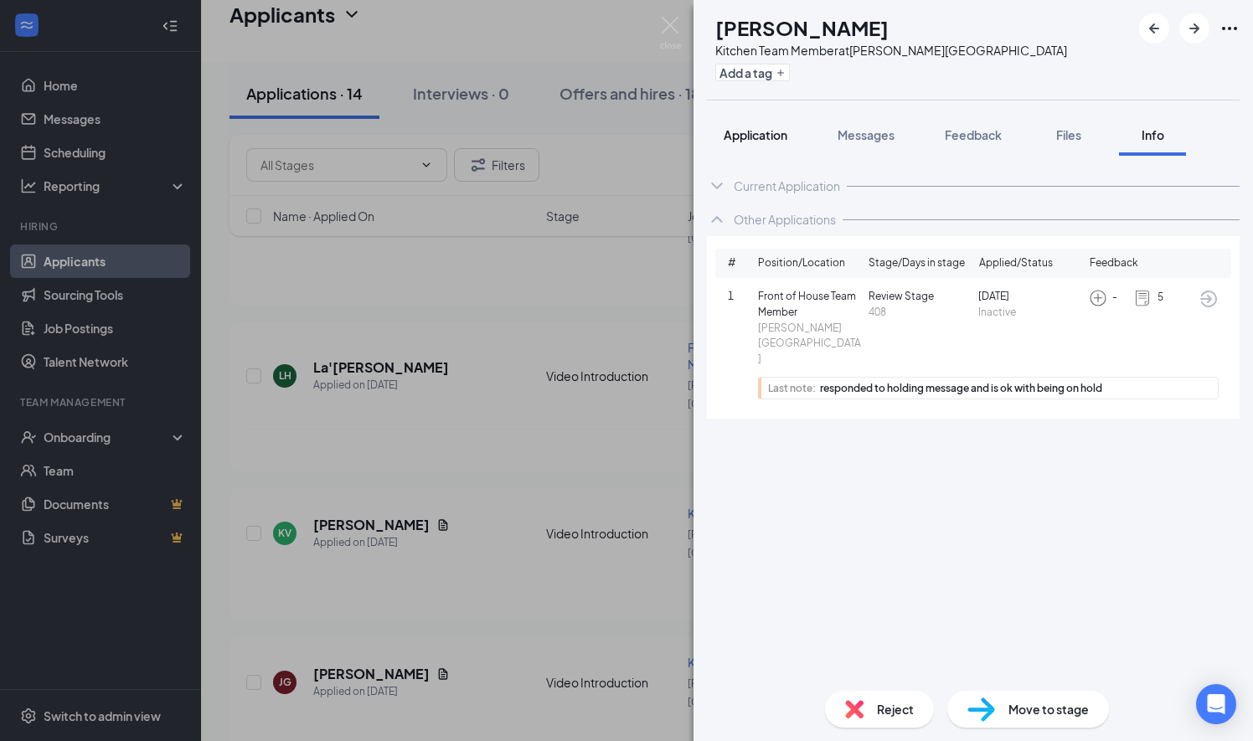
click at [758, 138] on span "Application" at bounding box center [756, 134] width 64 height 15
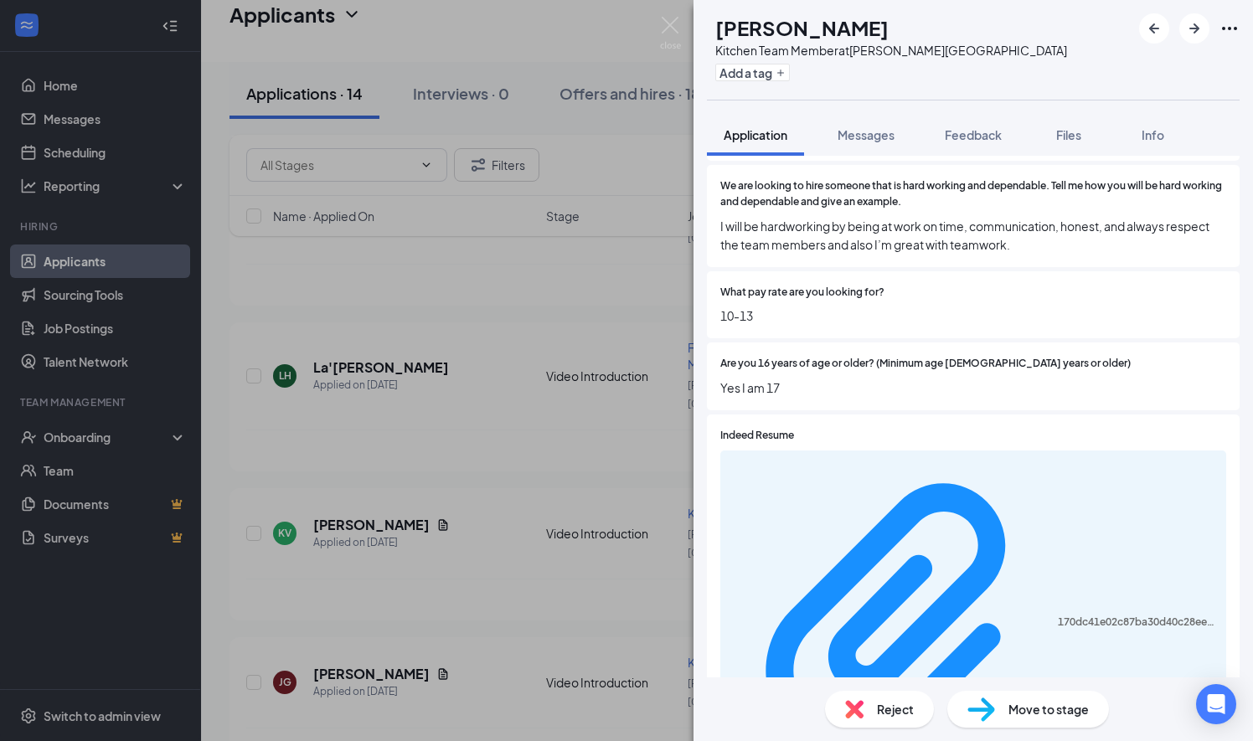
scroll to position [988, 0]
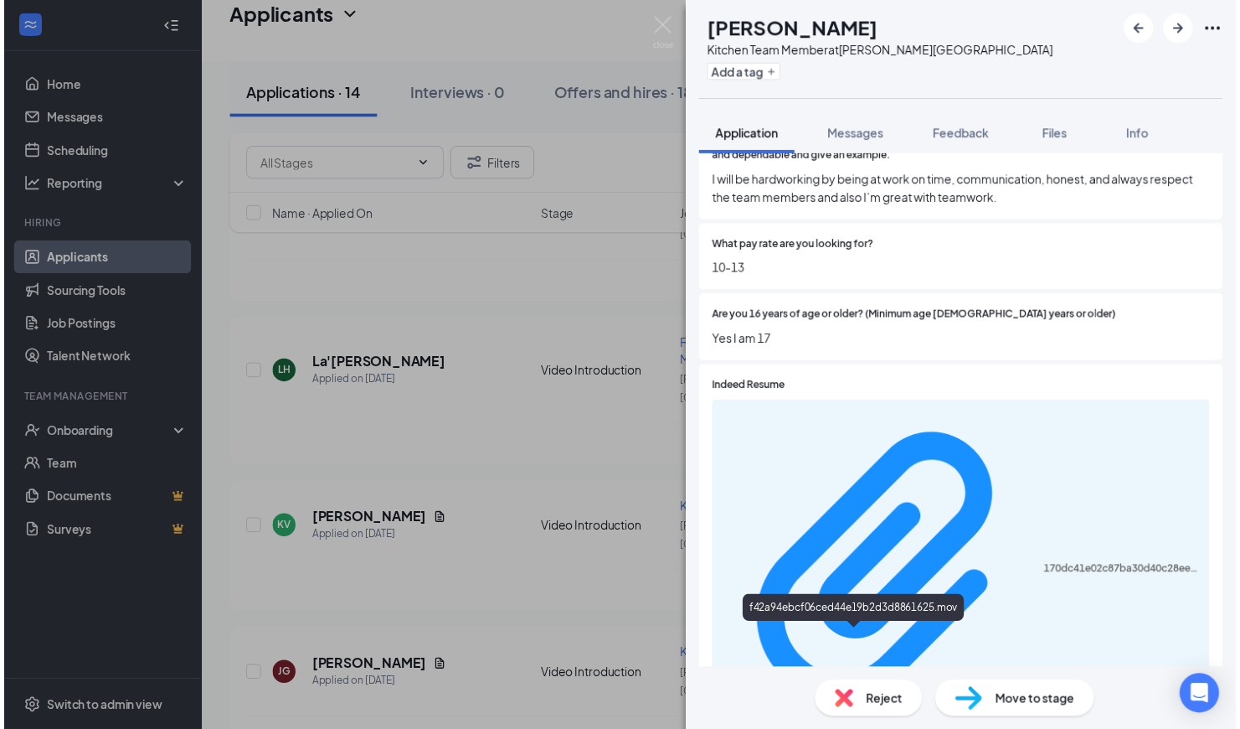
scroll to position [982, 0]
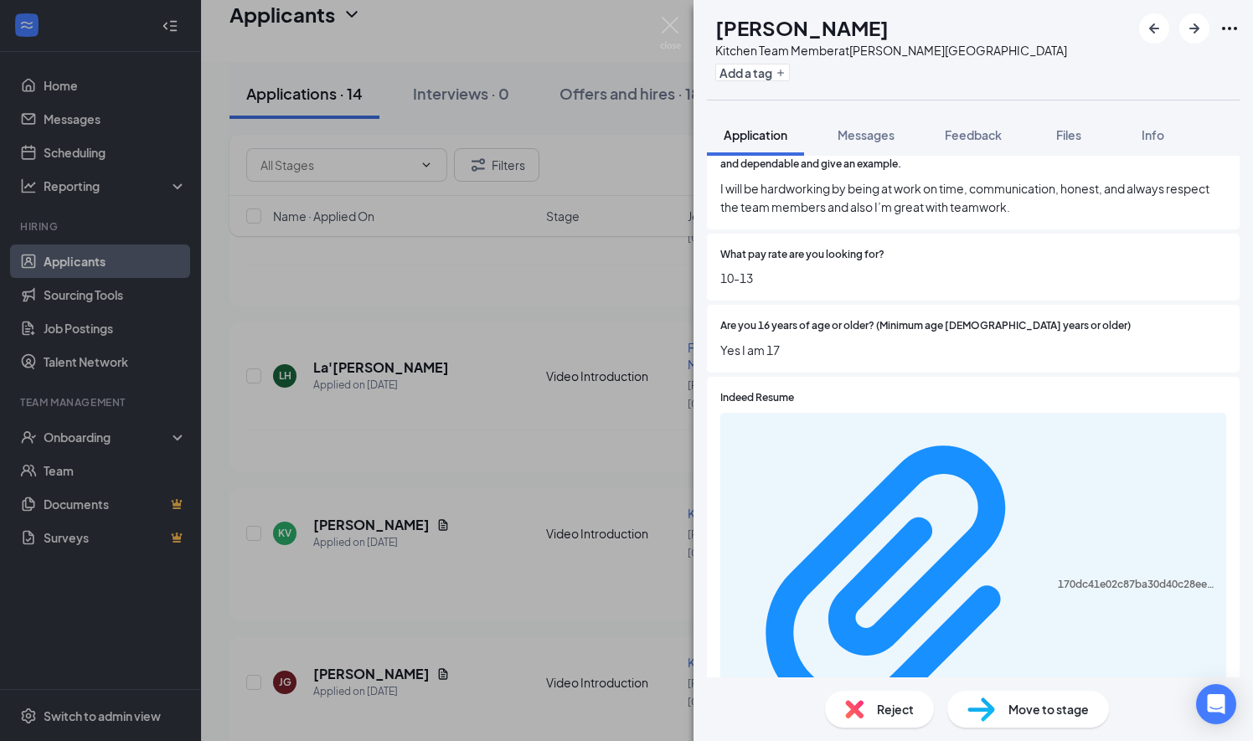
click at [548, 536] on div "[PERSON_NAME] [PERSON_NAME] Kitchen Team Member at [PERSON_NAME][GEOGRAPHIC_DAT…" at bounding box center [626, 370] width 1253 height 741
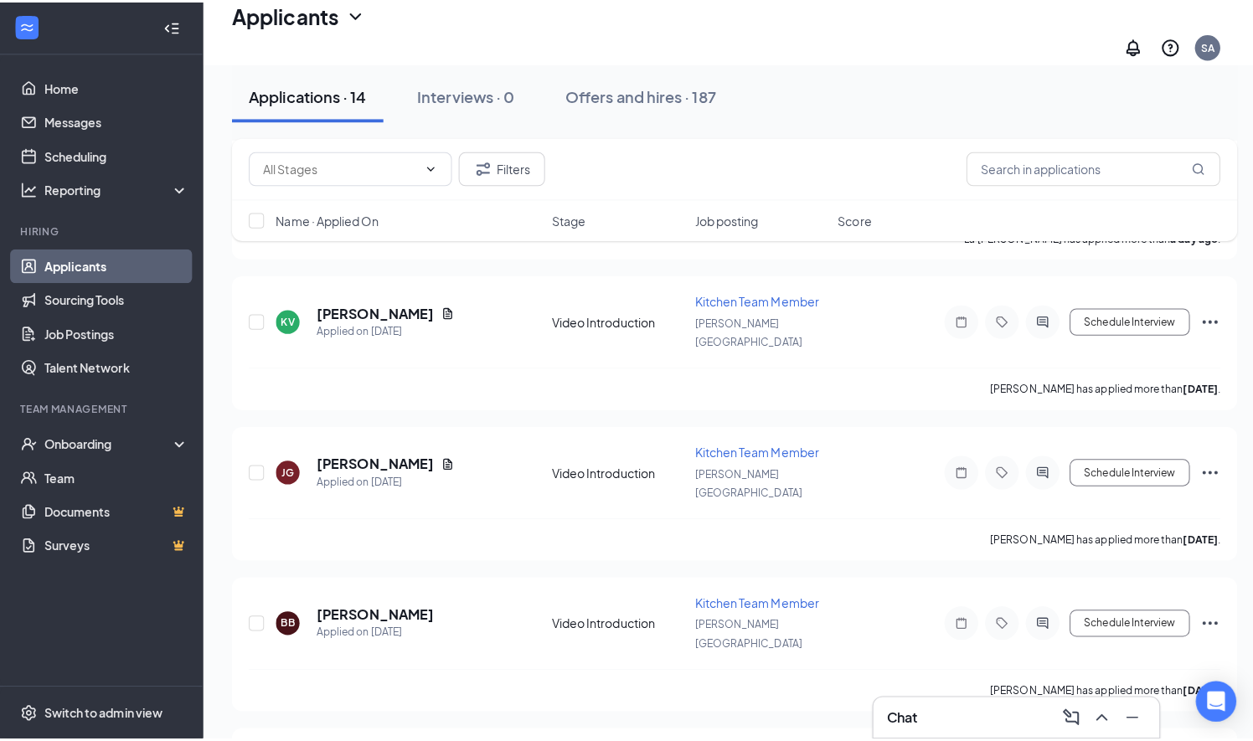
scroll to position [636, 0]
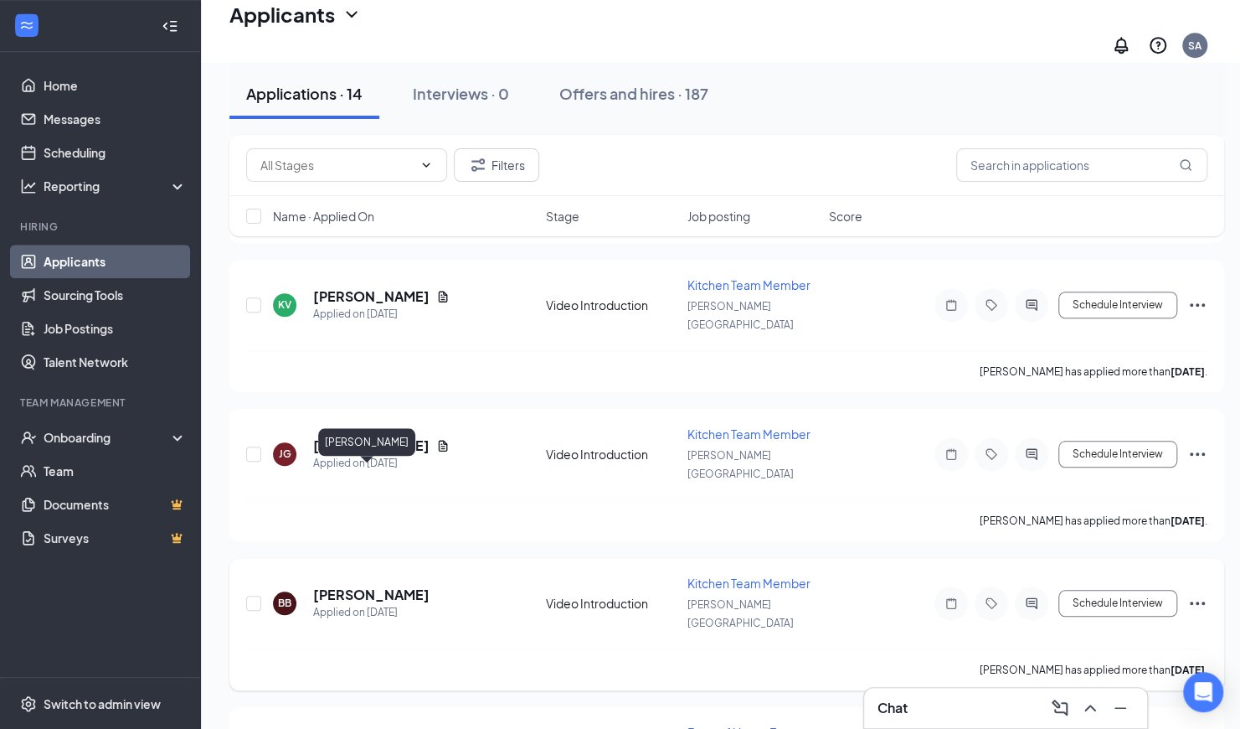
click at [360, 585] on h5 "[PERSON_NAME]" at bounding box center [371, 594] width 116 height 18
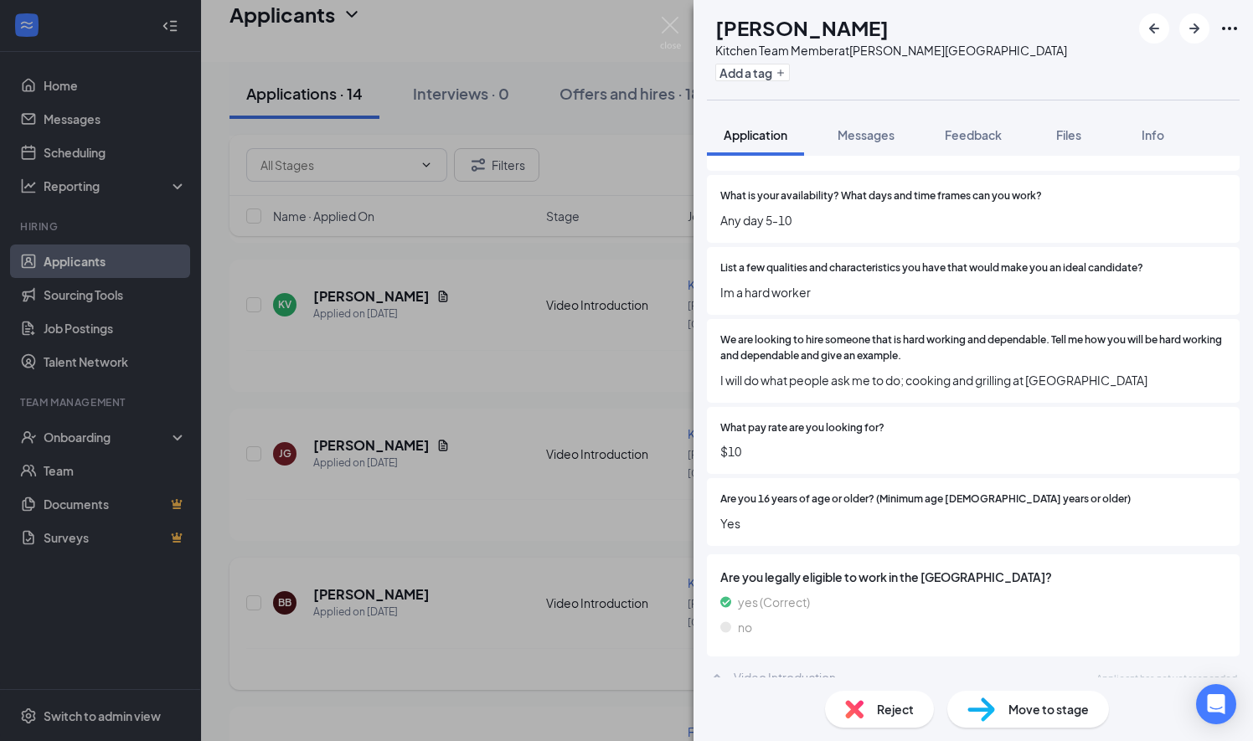
scroll to position [724, 0]
click at [342, 573] on div "BB [PERSON_NAME] Kitchen Team Member at [PERSON_NAME][GEOGRAPHIC_DATA] Add a ta…" at bounding box center [626, 370] width 1253 height 741
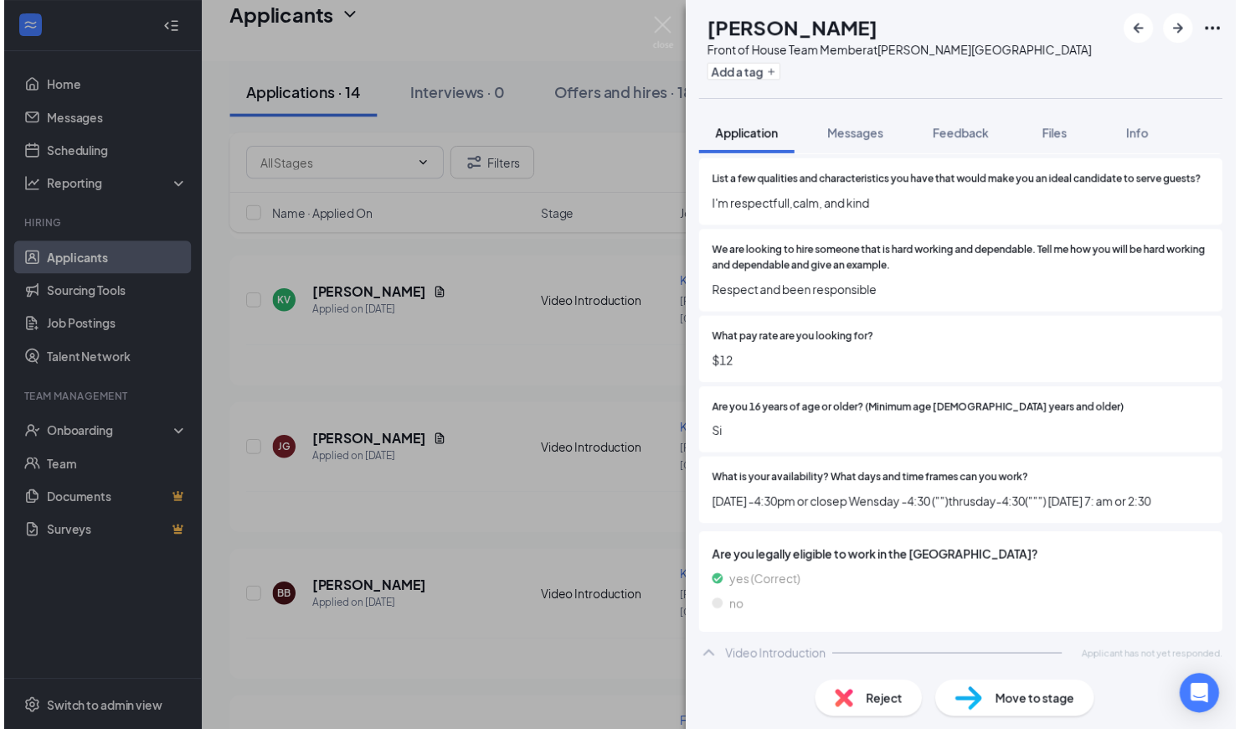
scroll to position [722, 0]
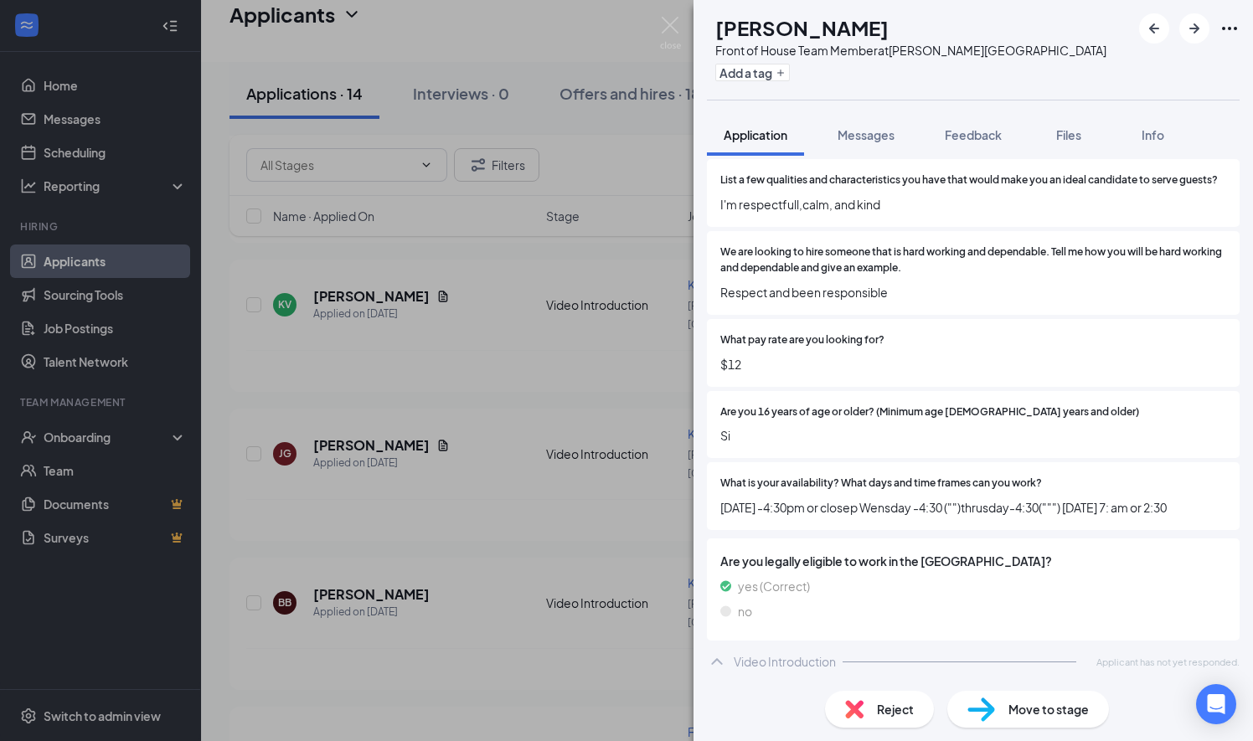
click at [591, 531] on div "JR [PERSON_NAME] Front of House Team Member at [PERSON_NAME][GEOGRAPHIC_DATA] A…" at bounding box center [626, 370] width 1253 height 741
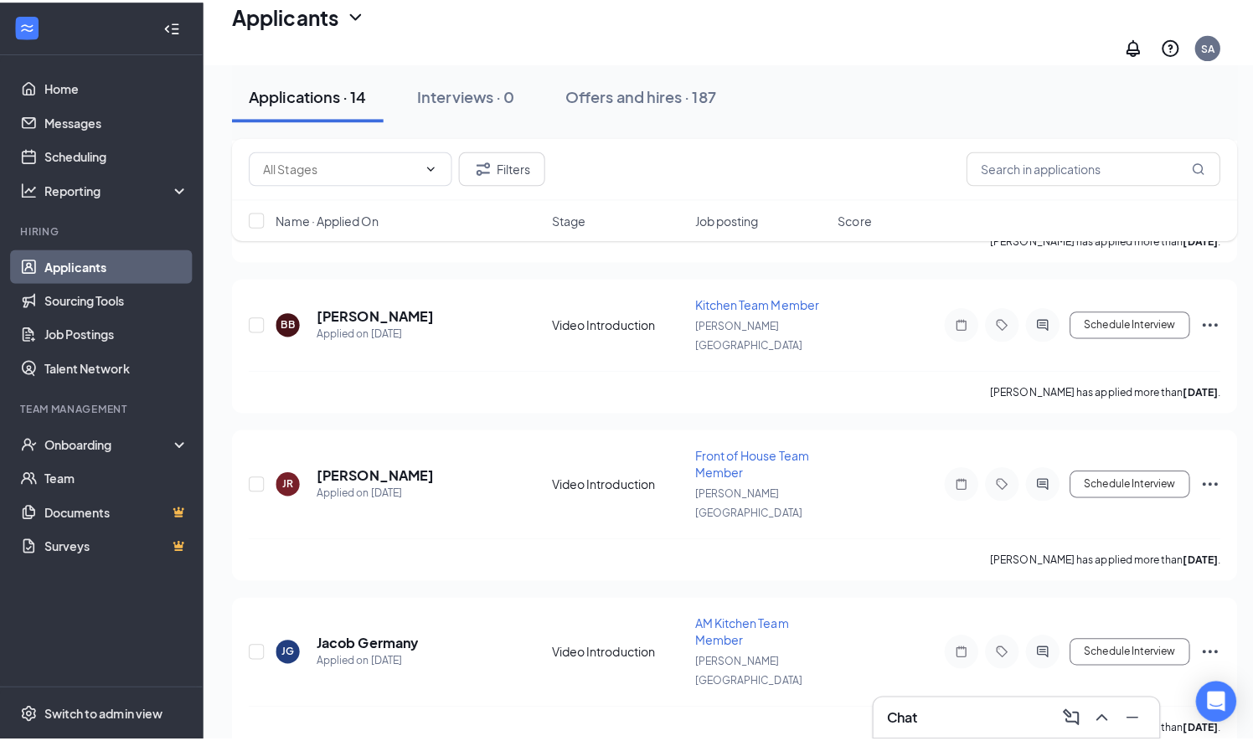
scroll to position [922, 0]
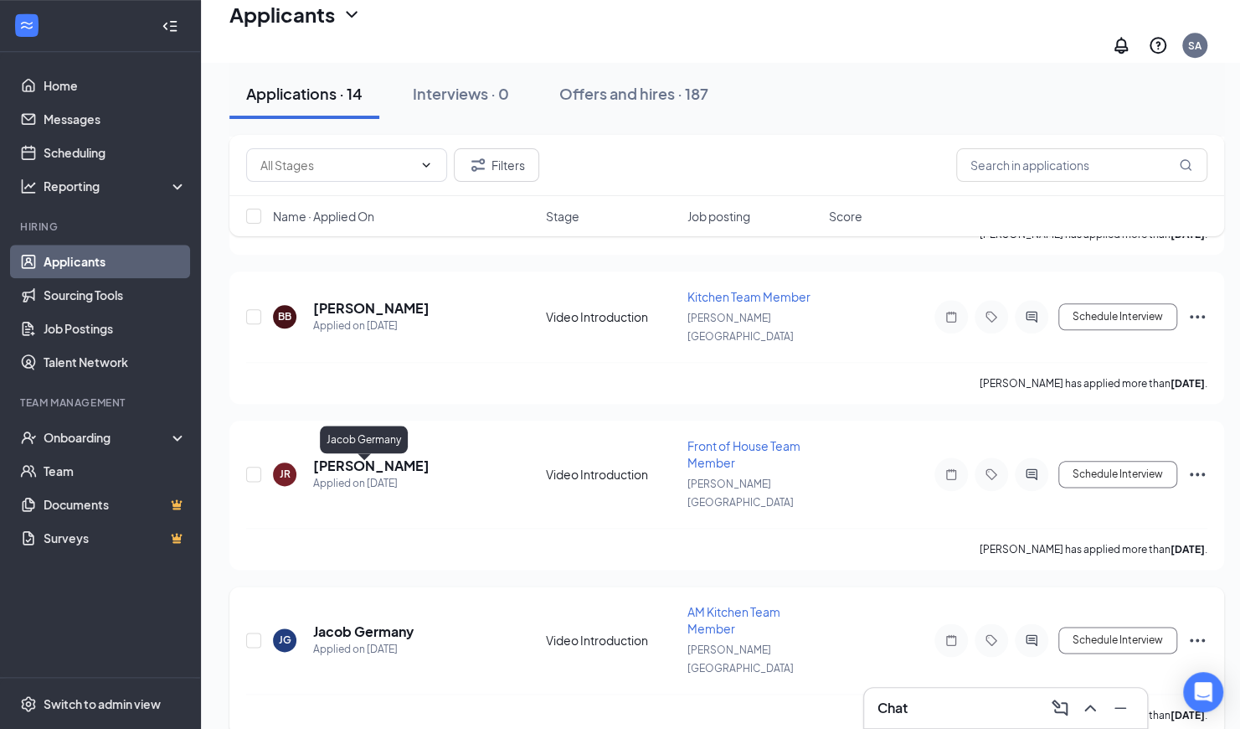
click at [389, 622] on h5 "Jacob Germany" at bounding box center [363, 631] width 100 height 18
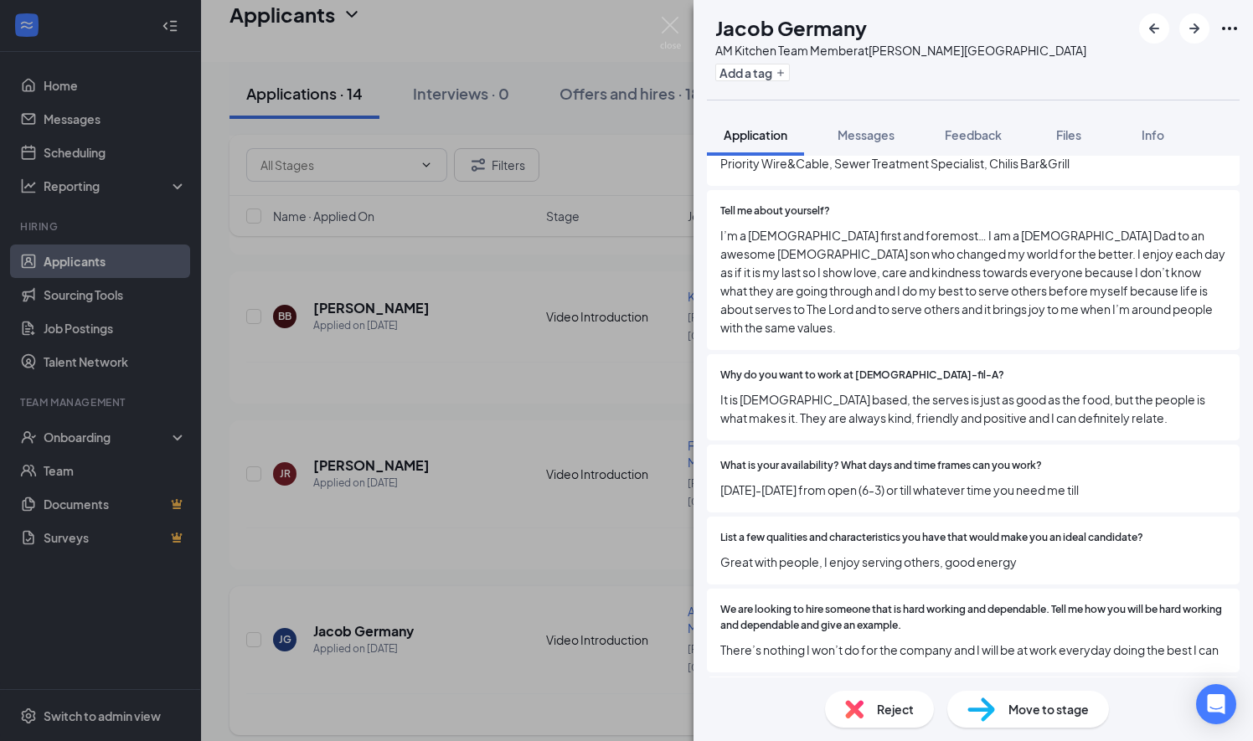
scroll to position [562, 0]
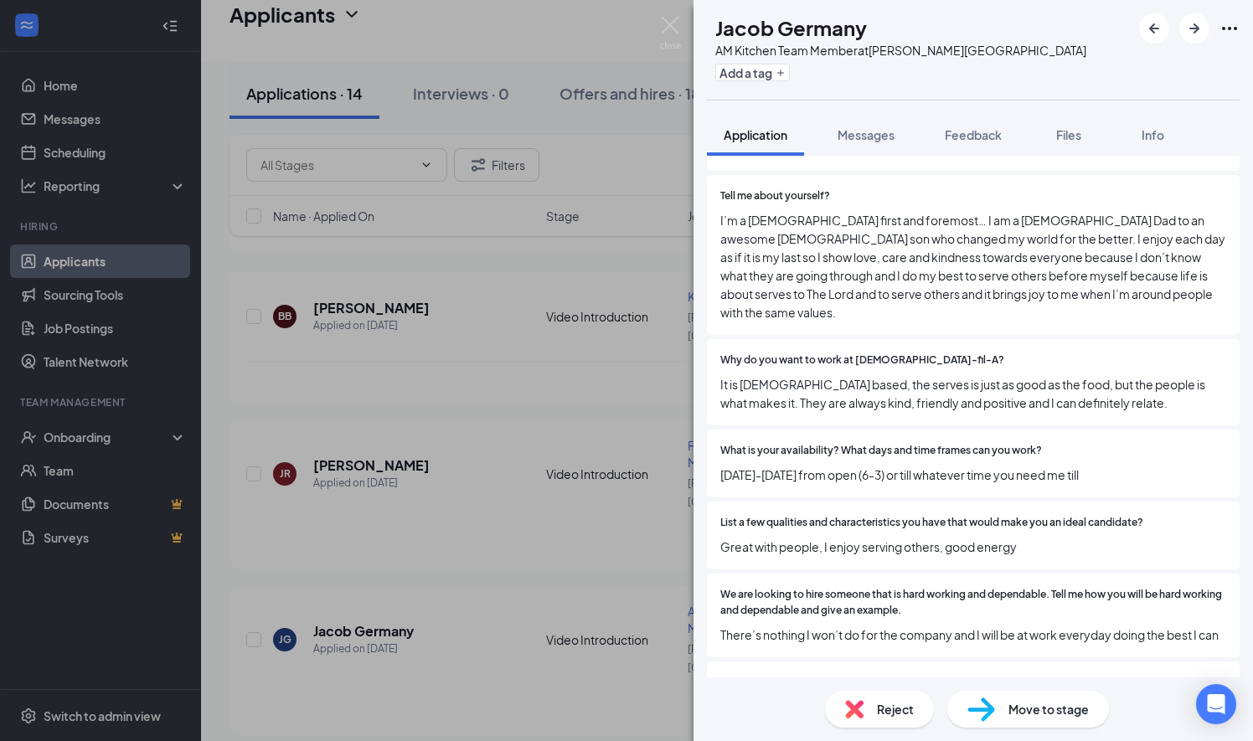
click at [375, 529] on div "[PERSON_NAME] Germany AM Kitchen Team Member at [PERSON_NAME][GEOGRAPHIC_DATA] …" at bounding box center [626, 370] width 1253 height 741
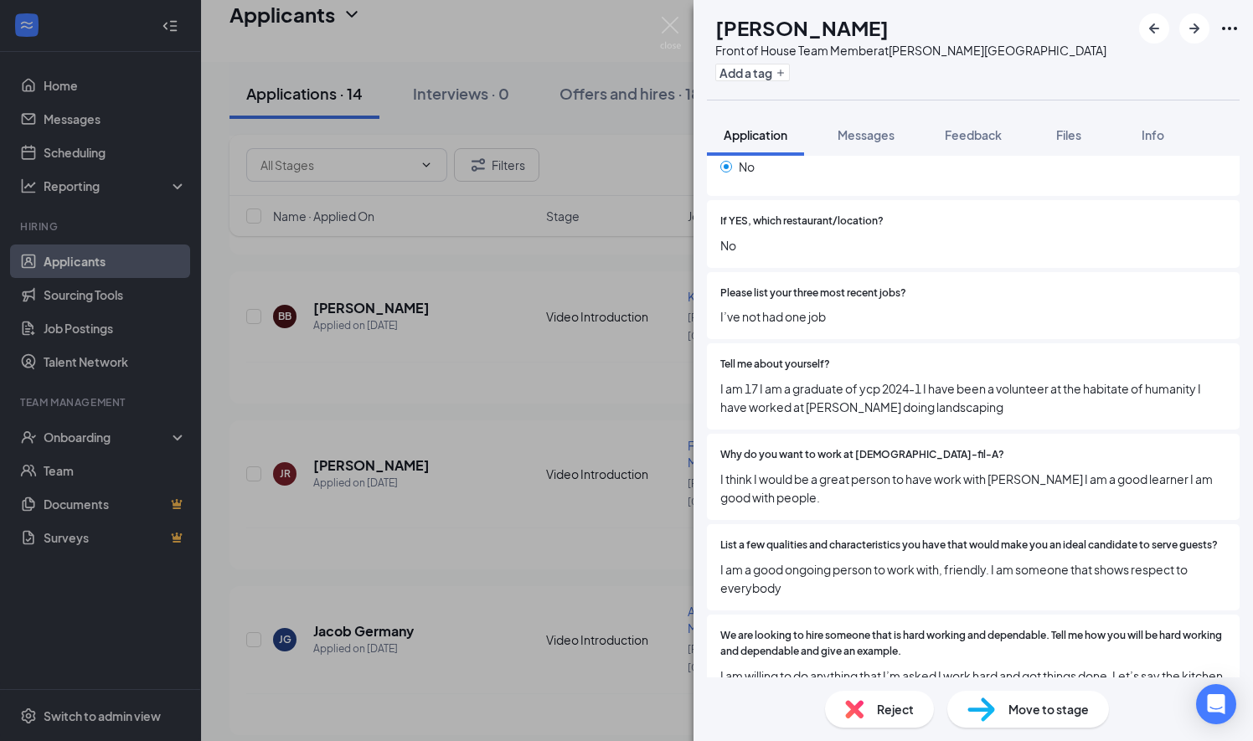
scroll to position [395, 0]
click at [456, 648] on div "[PERSON_NAME] [PERSON_NAME] Front of House Team Member at [PERSON_NAME][GEOGRAP…" at bounding box center [626, 370] width 1253 height 741
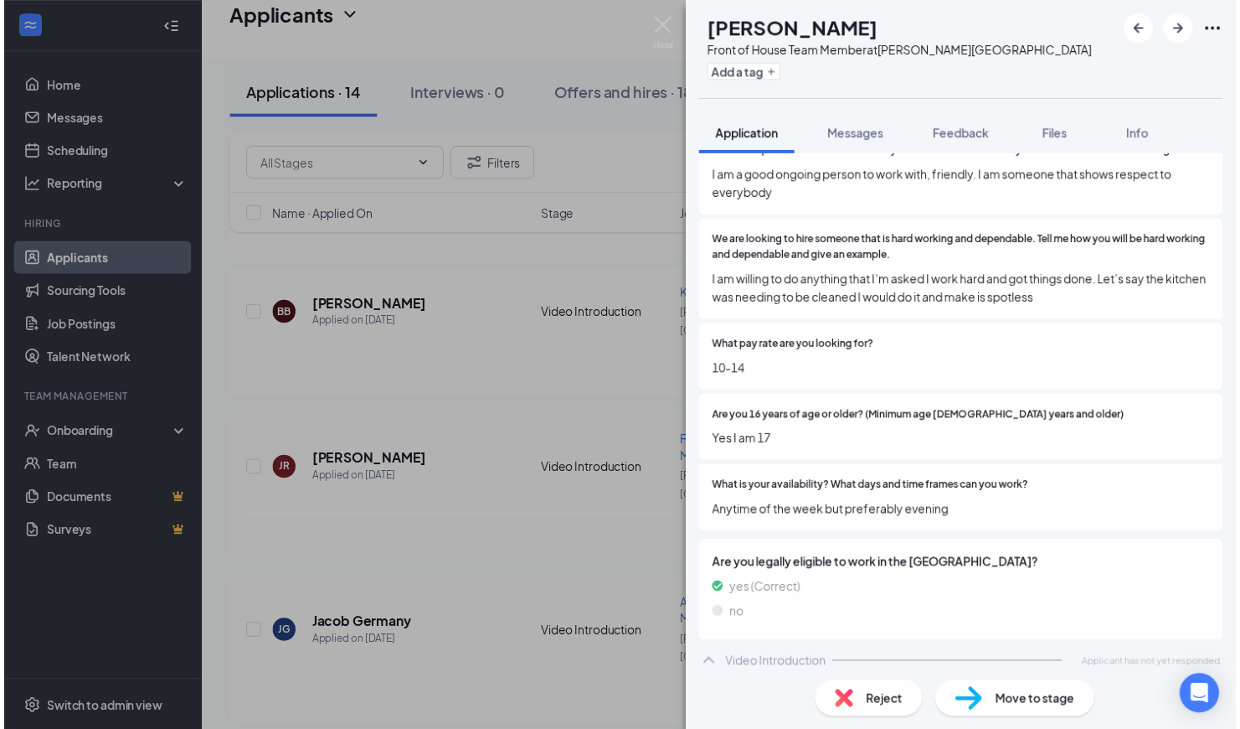
scroll to position [796, 0]
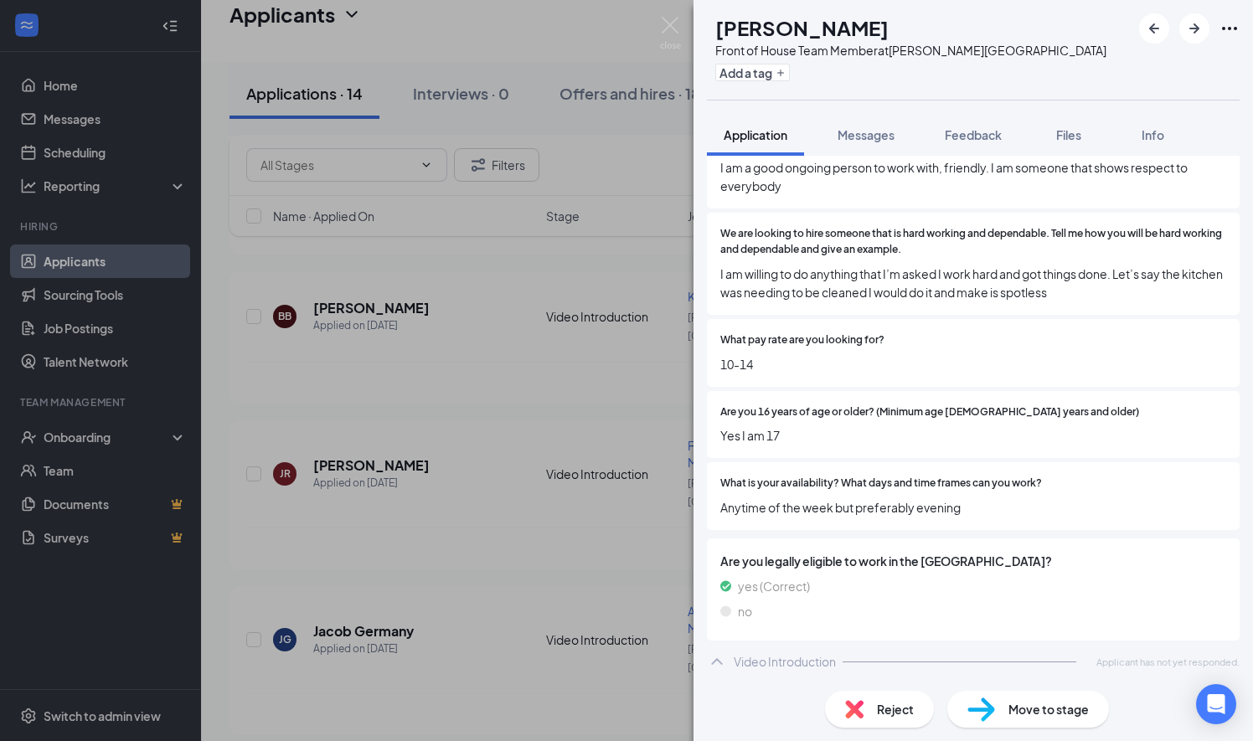
click at [368, 555] on div "[PERSON_NAME] [PERSON_NAME] Front of House Team Member at [PERSON_NAME][GEOGRAP…" at bounding box center [626, 370] width 1253 height 741
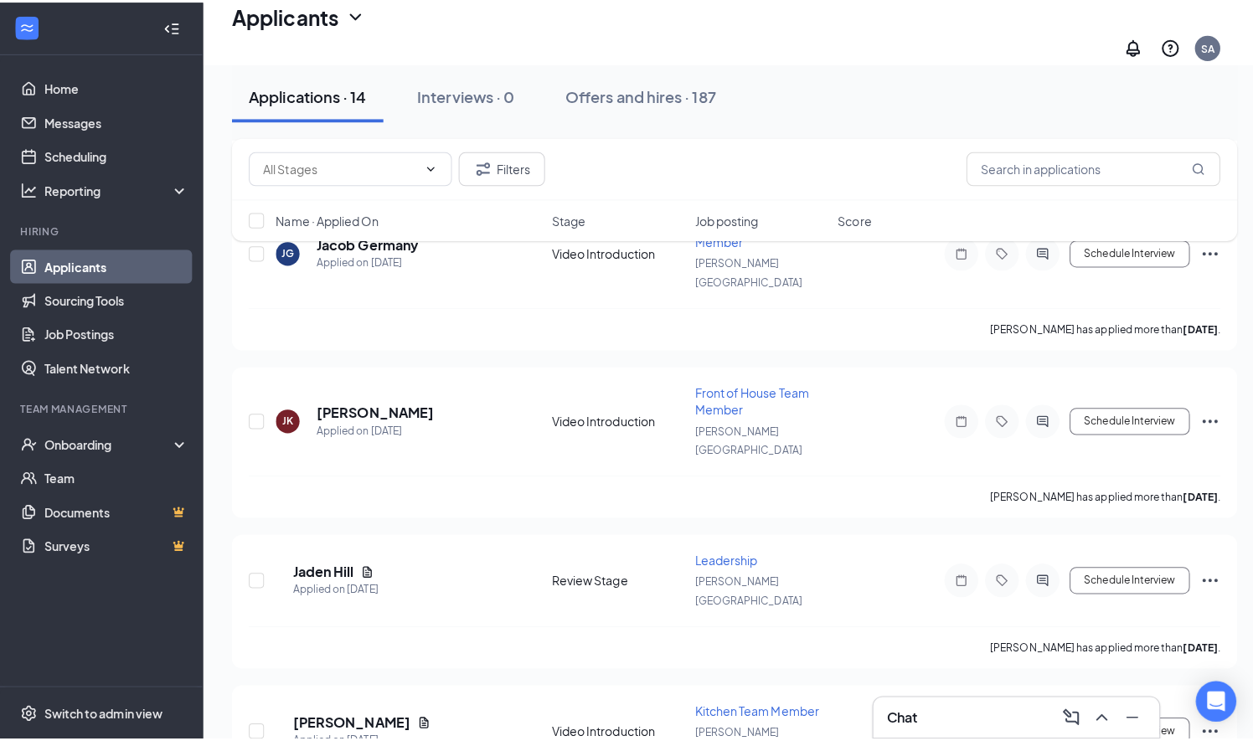
scroll to position [1314, 0]
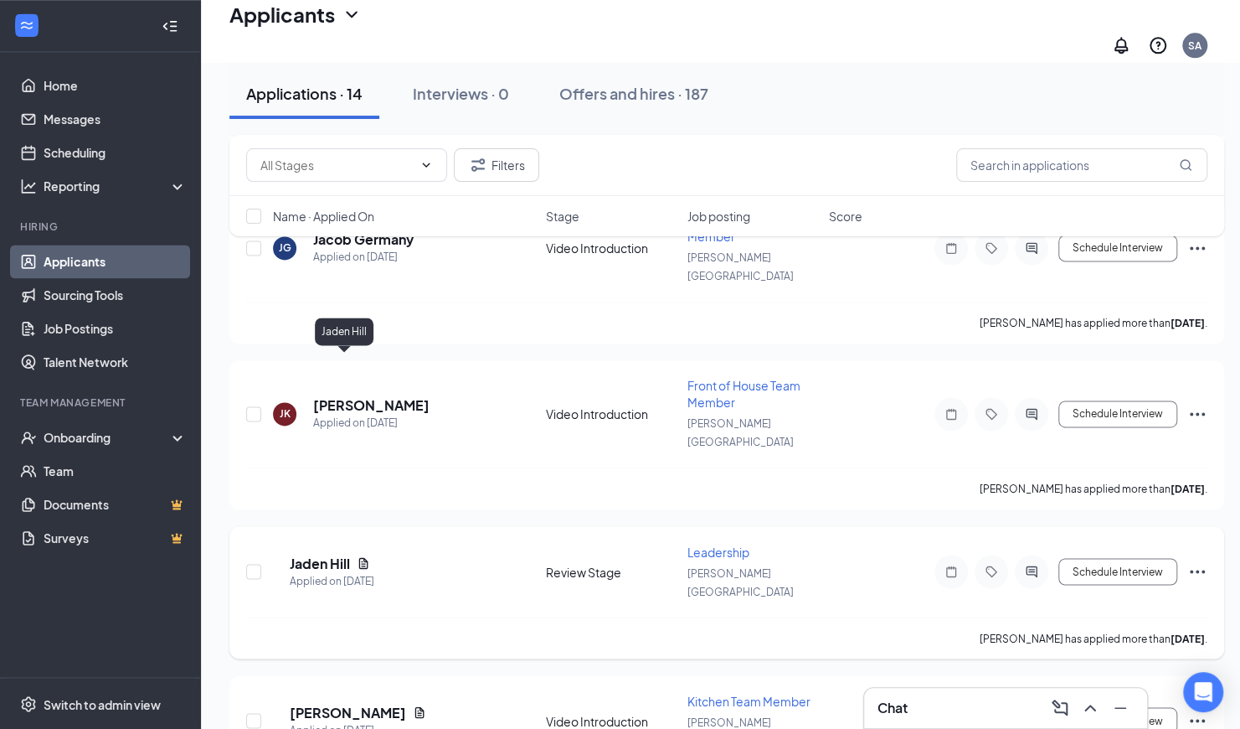
click at [350, 554] on h5 "Jaden Hill" at bounding box center [320, 563] width 60 height 18
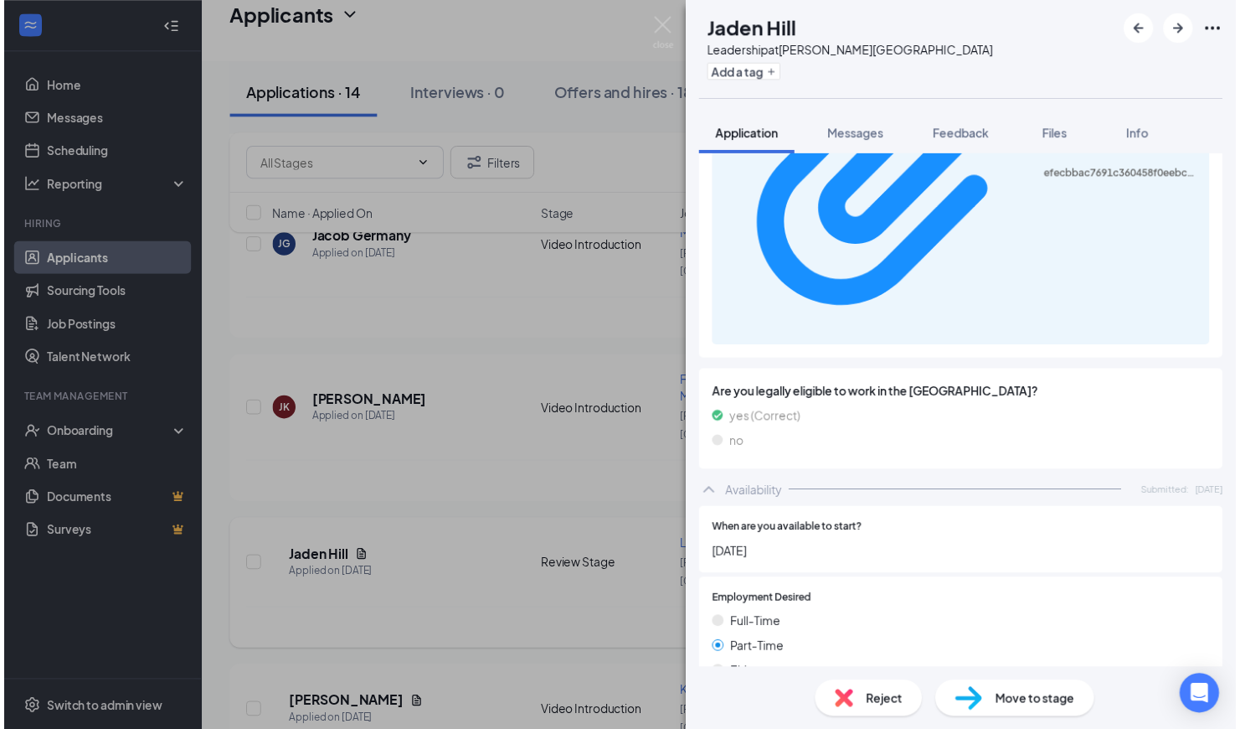
scroll to position [1234, 0]
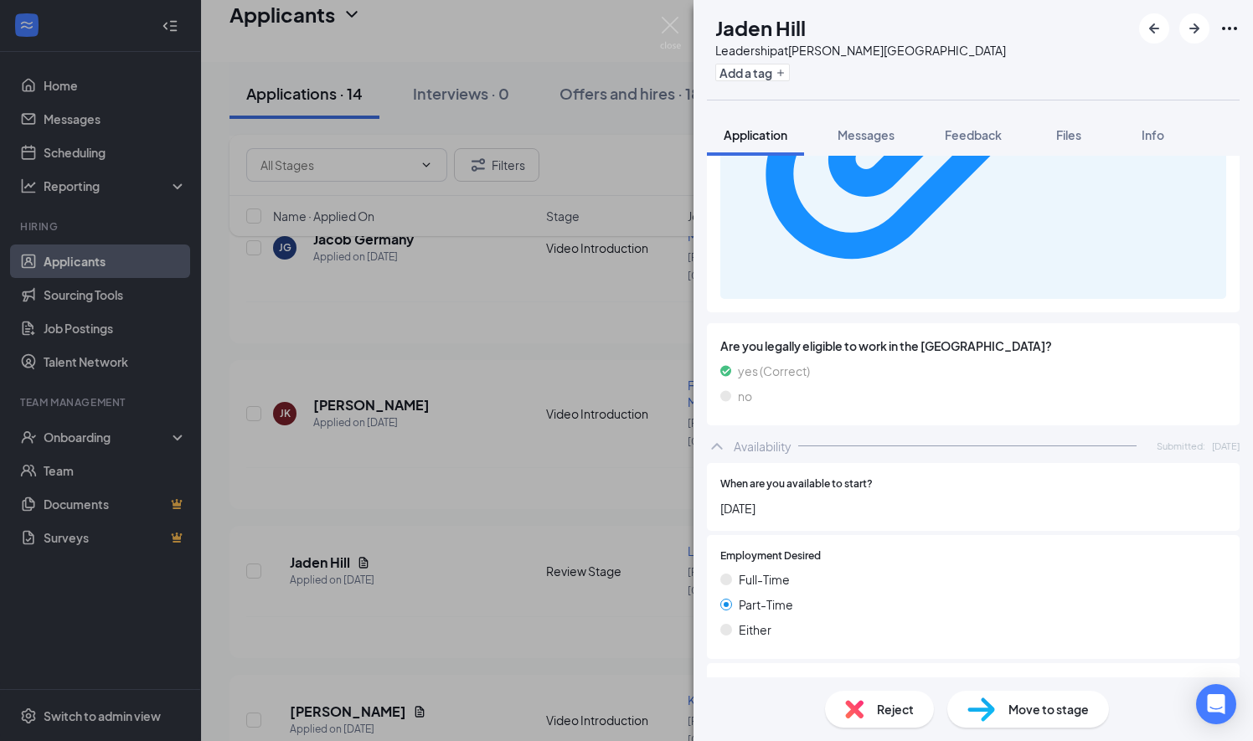
click at [360, 477] on div "JH Jaden Hill Leadership at [PERSON_NAME][GEOGRAPHIC_DATA] Add a tag Applicatio…" at bounding box center [626, 370] width 1253 height 741
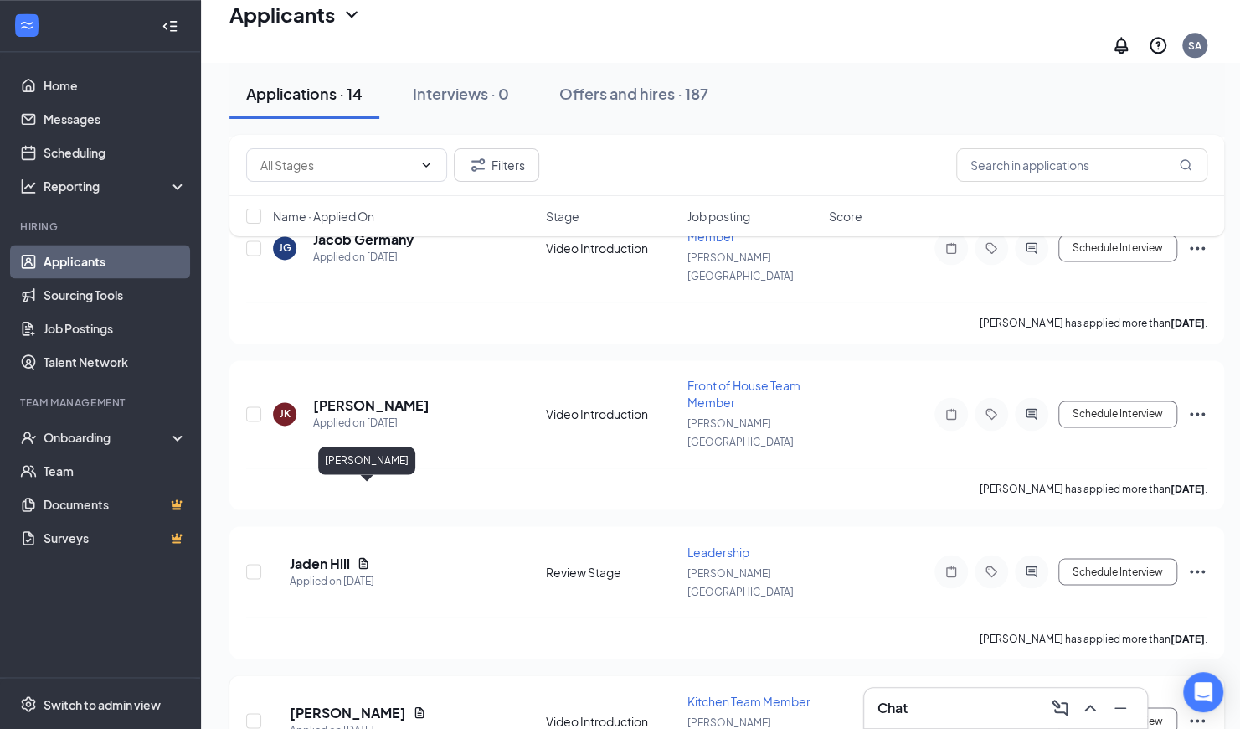
click at [360, 703] on h5 "[PERSON_NAME]" at bounding box center [348, 712] width 116 height 18
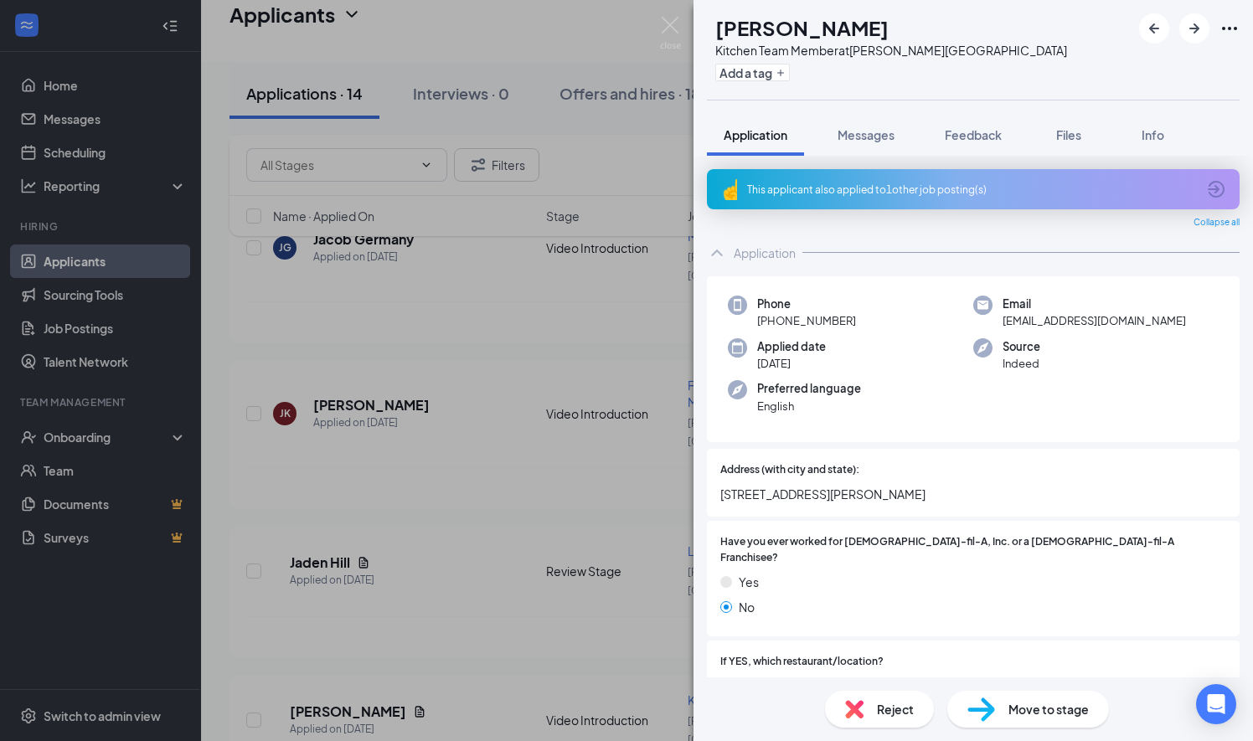
click at [1082, 194] on div "This applicant also applied to 1 other job posting(s)" at bounding box center [971, 190] width 449 height 14
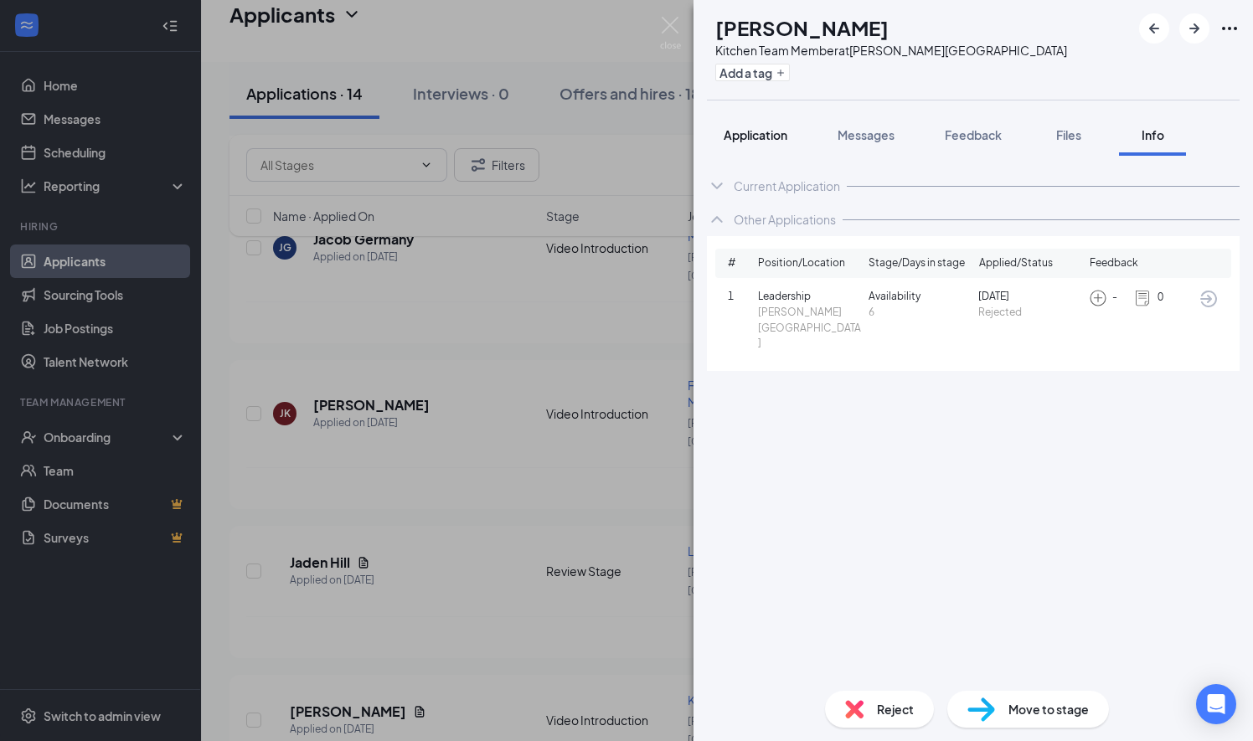
click at [721, 136] on button "Application" at bounding box center [755, 135] width 97 height 42
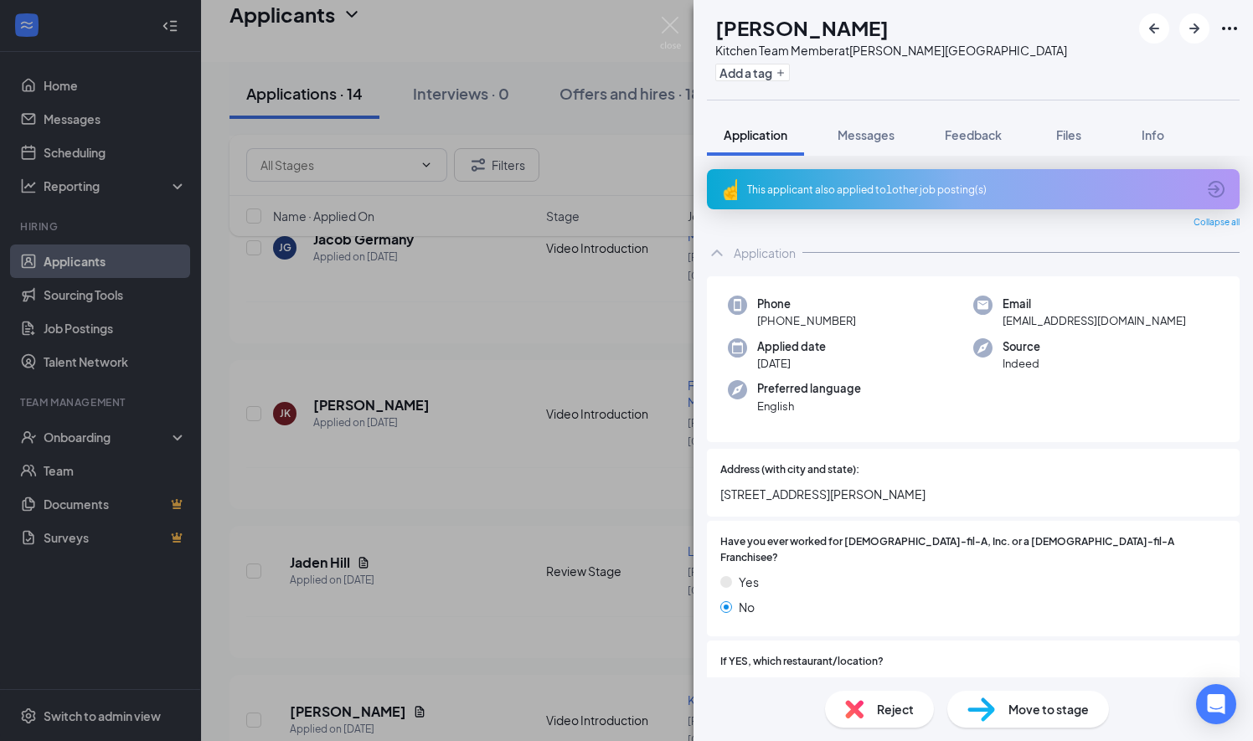
click at [562, 569] on div "FB [PERSON_NAME] Kitchen Team Member at [PERSON_NAME][GEOGRAPHIC_DATA] Add a ta…" at bounding box center [626, 370] width 1253 height 741
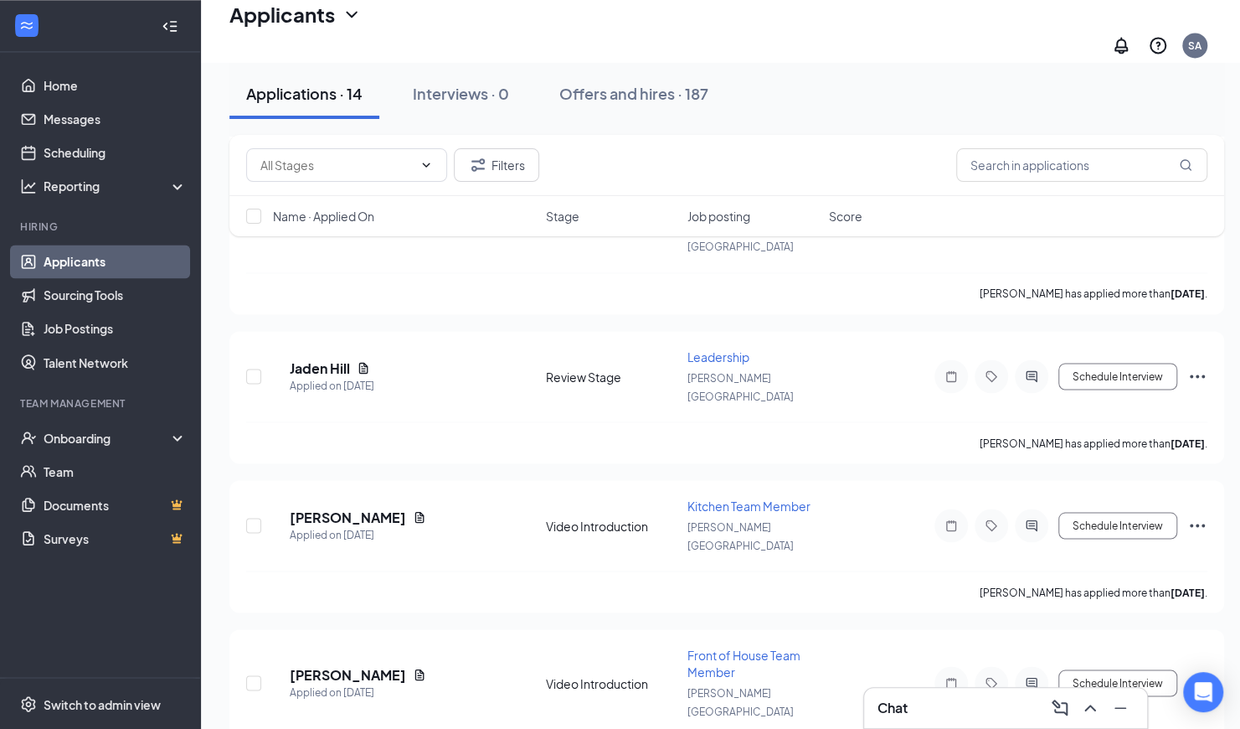
scroll to position [1510, 0]
click at [358, 683] on div "Applied on [DATE]" at bounding box center [358, 691] width 137 height 17
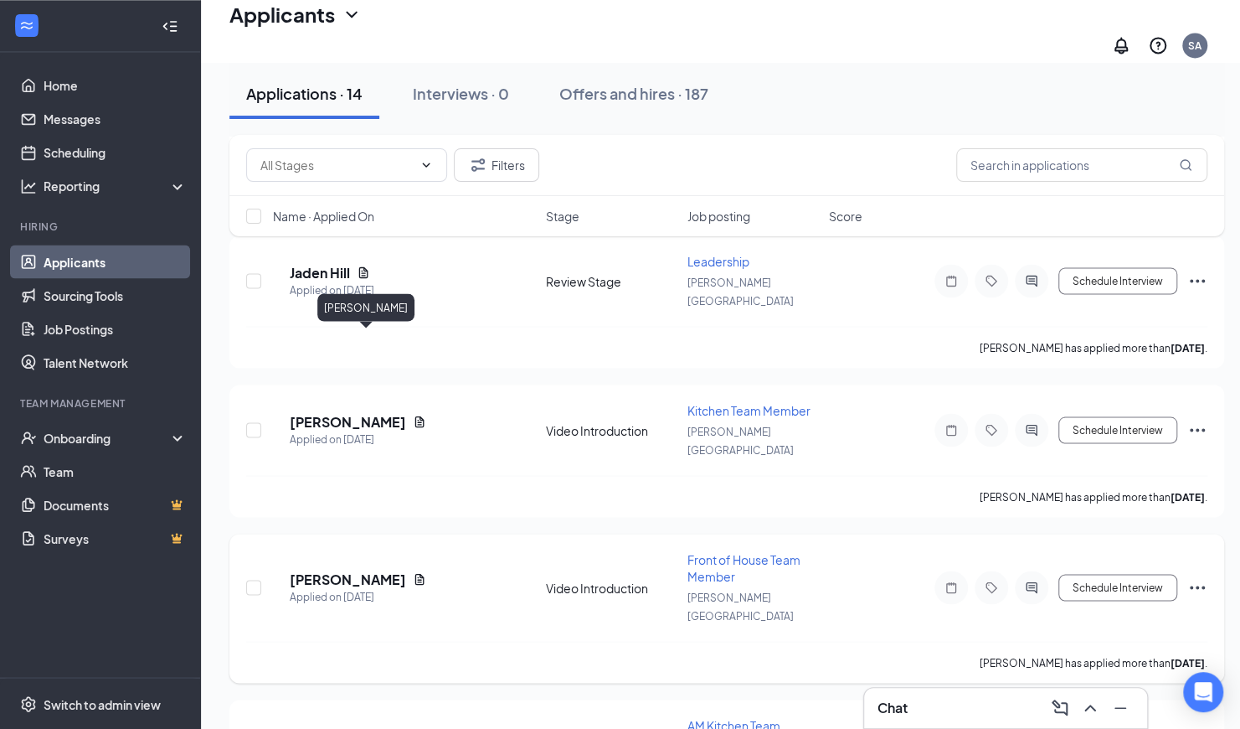
click at [379, 569] on h5 "[PERSON_NAME]" at bounding box center [348, 578] width 116 height 18
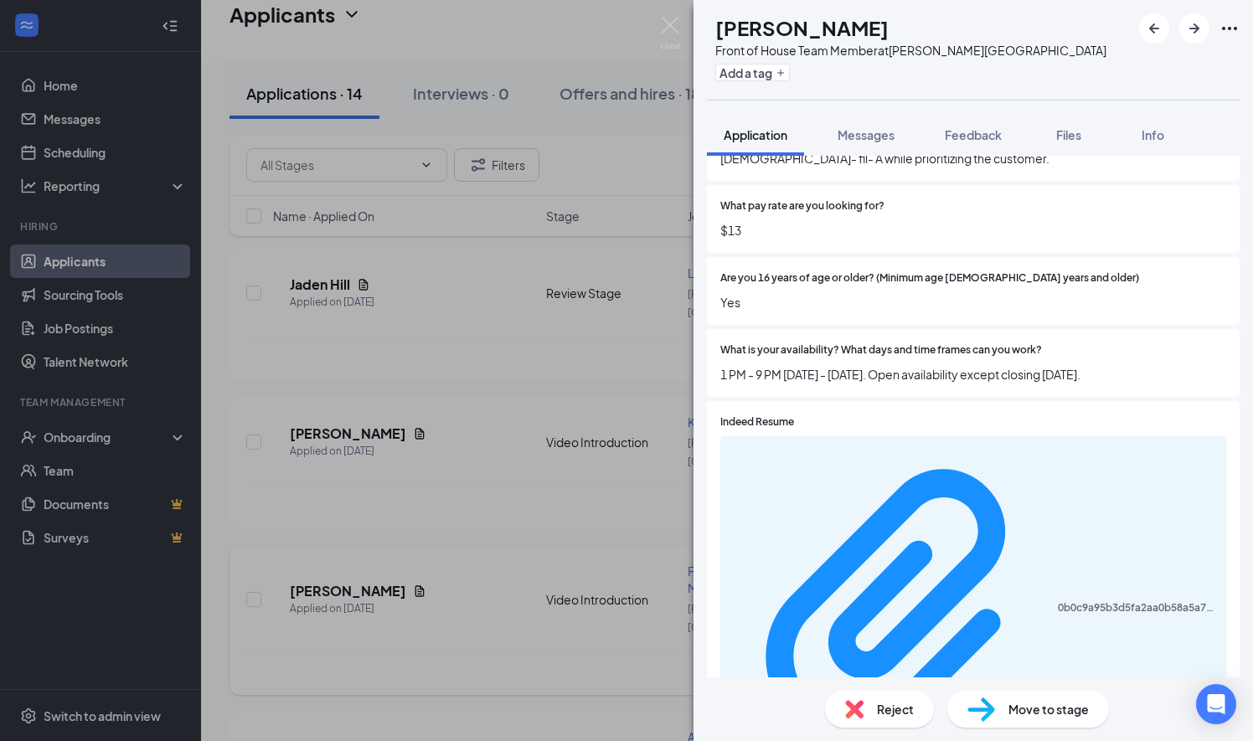
scroll to position [976, 0]
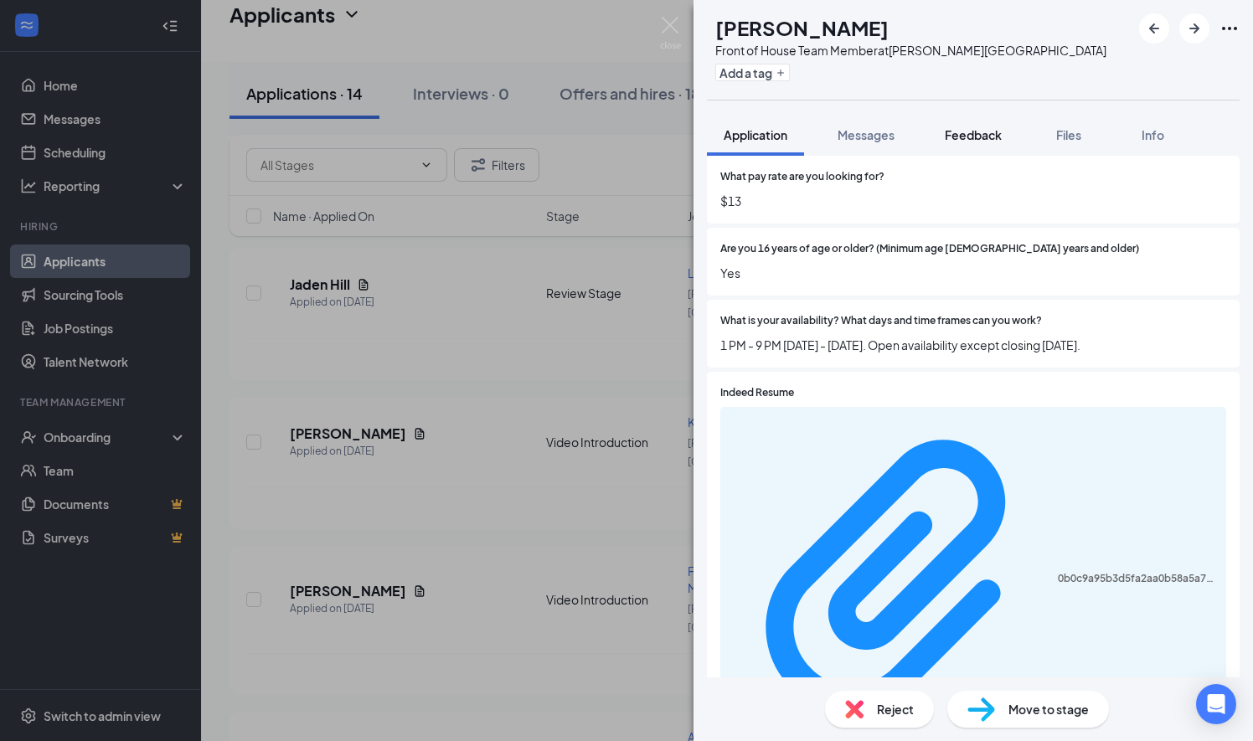
click at [958, 135] on span "Feedback" at bounding box center [973, 134] width 57 height 15
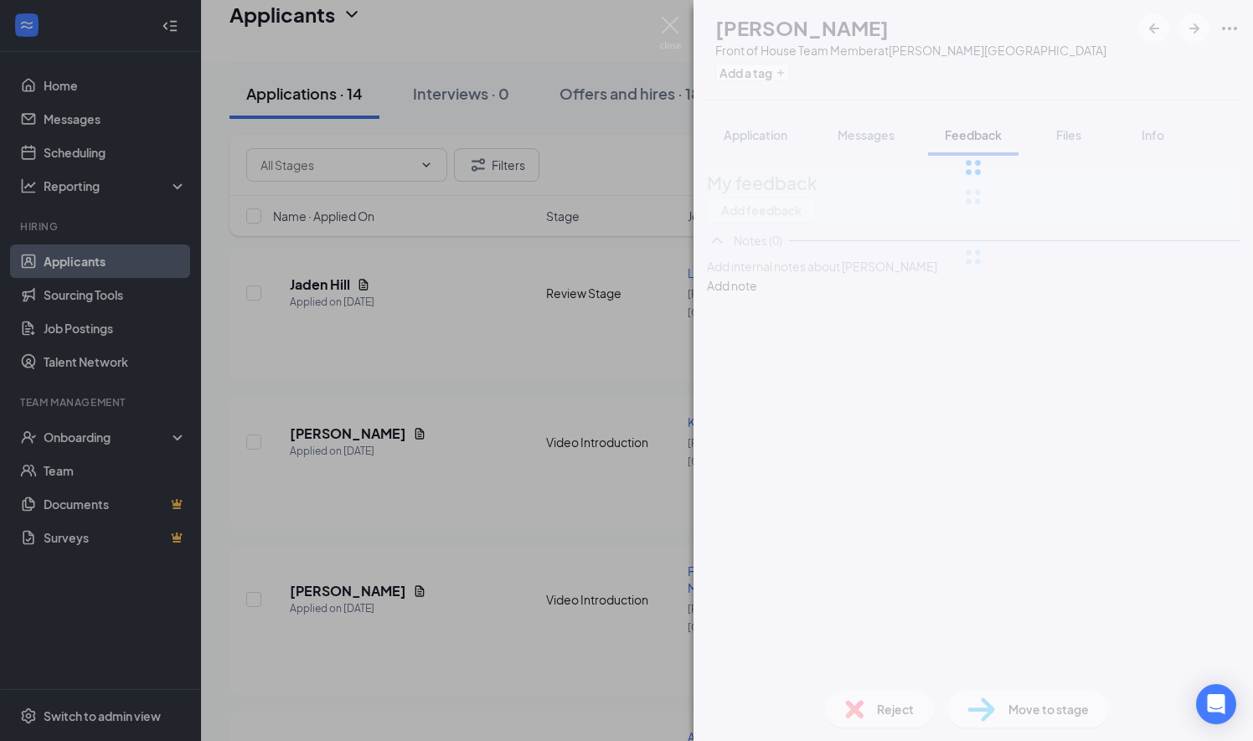
click at [204, 409] on div "[PERSON_NAME] Front of House Team Member at [PERSON_NAME][GEOGRAPHIC_DATA] Add …" at bounding box center [626, 370] width 1253 height 741
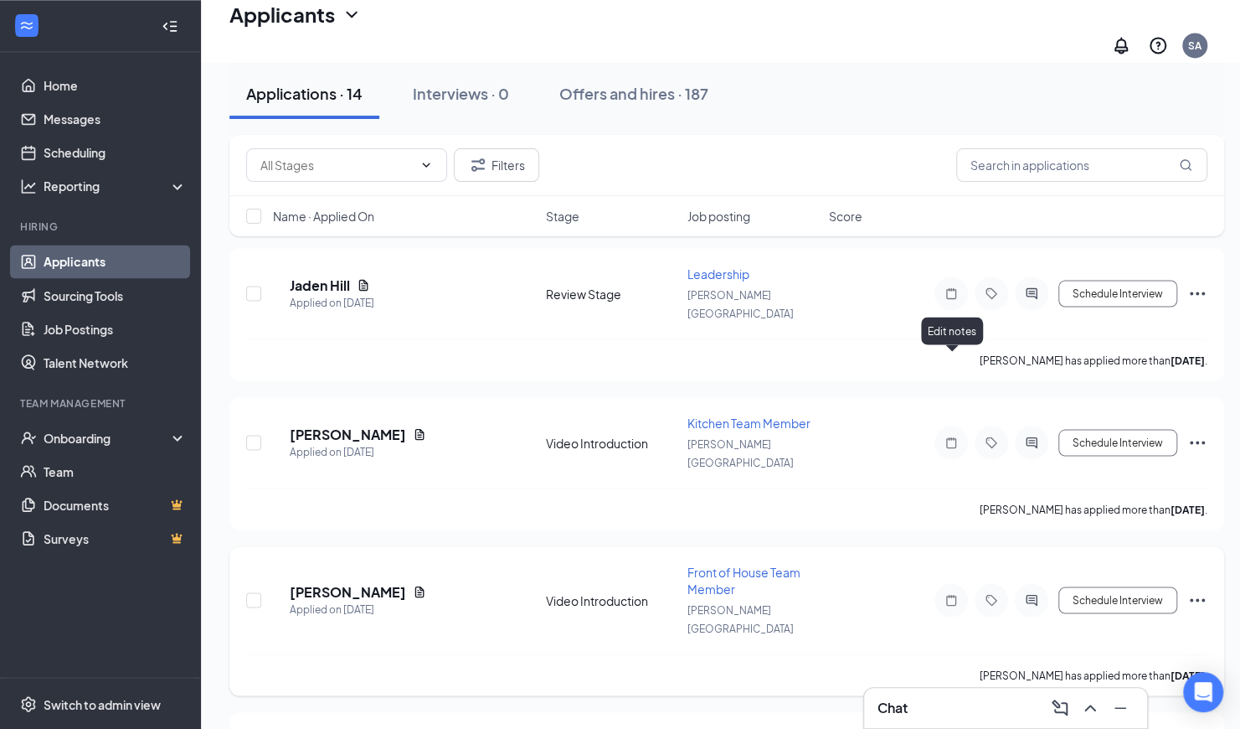
click at [950, 594] on icon "Note" at bounding box center [951, 599] width 10 height 11
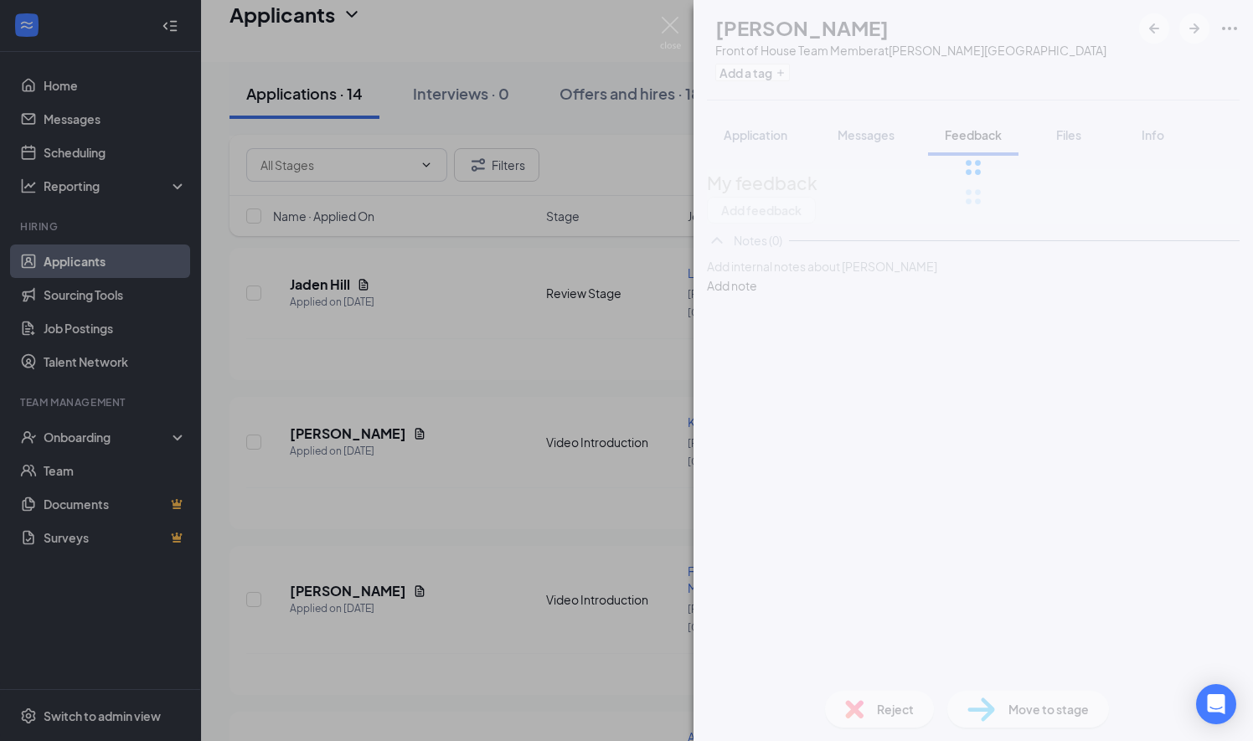
click at [554, 401] on div "[PERSON_NAME] Front of House Team Member at [PERSON_NAME][GEOGRAPHIC_DATA] Add …" at bounding box center [626, 370] width 1253 height 741
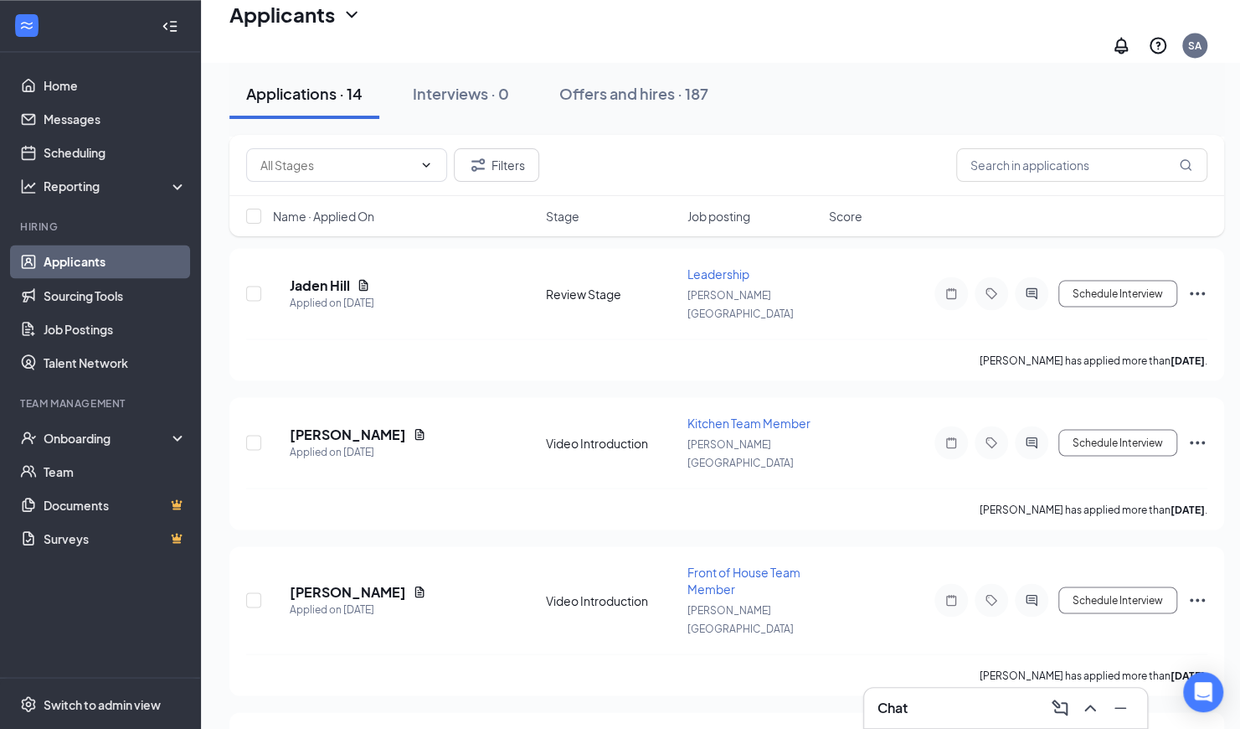
scroll to position [1605, 0]
